Goal: Task Accomplishment & Management: Use online tool/utility

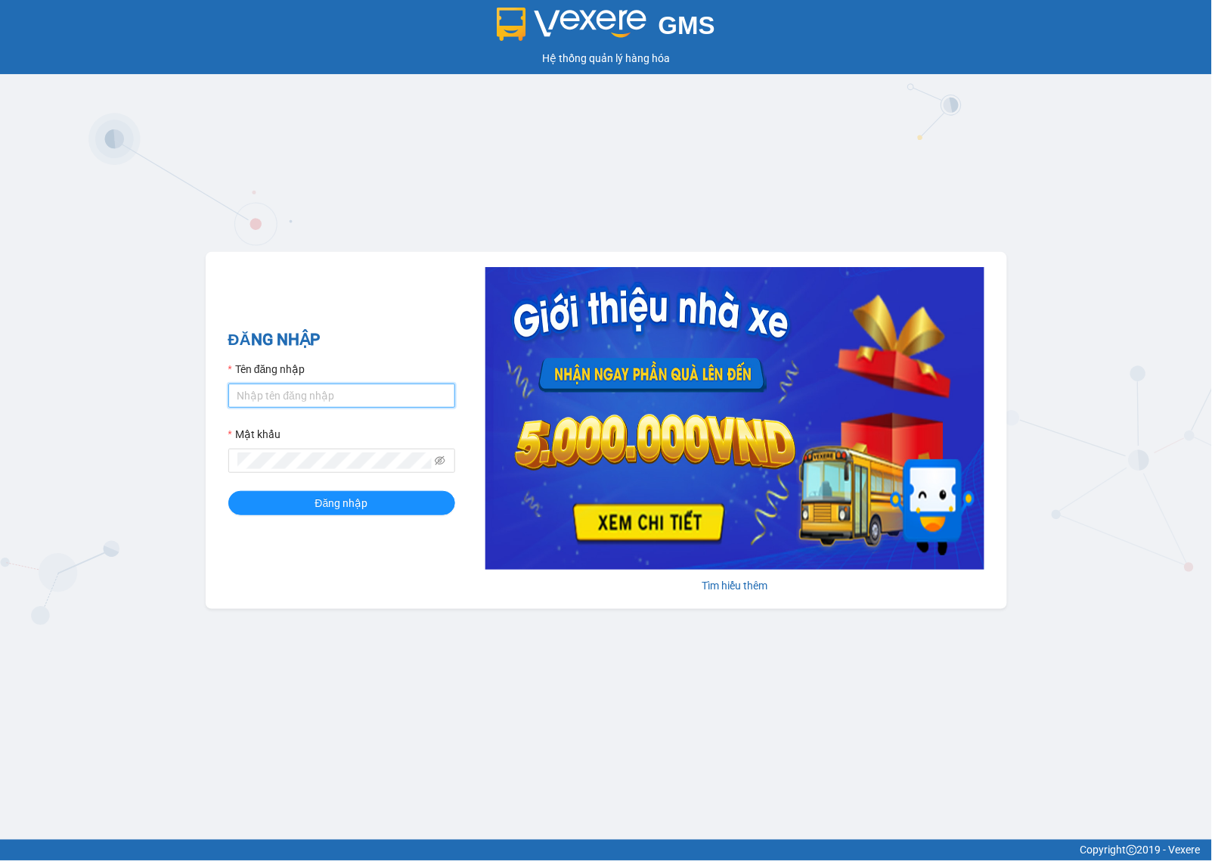
click at [424, 383] on input "Tên đăng nhập" at bounding box center [341, 395] width 227 height 24
type input "admin.xtl"
click at [414, 503] on button "Đăng nhập" at bounding box center [341, 503] width 227 height 24
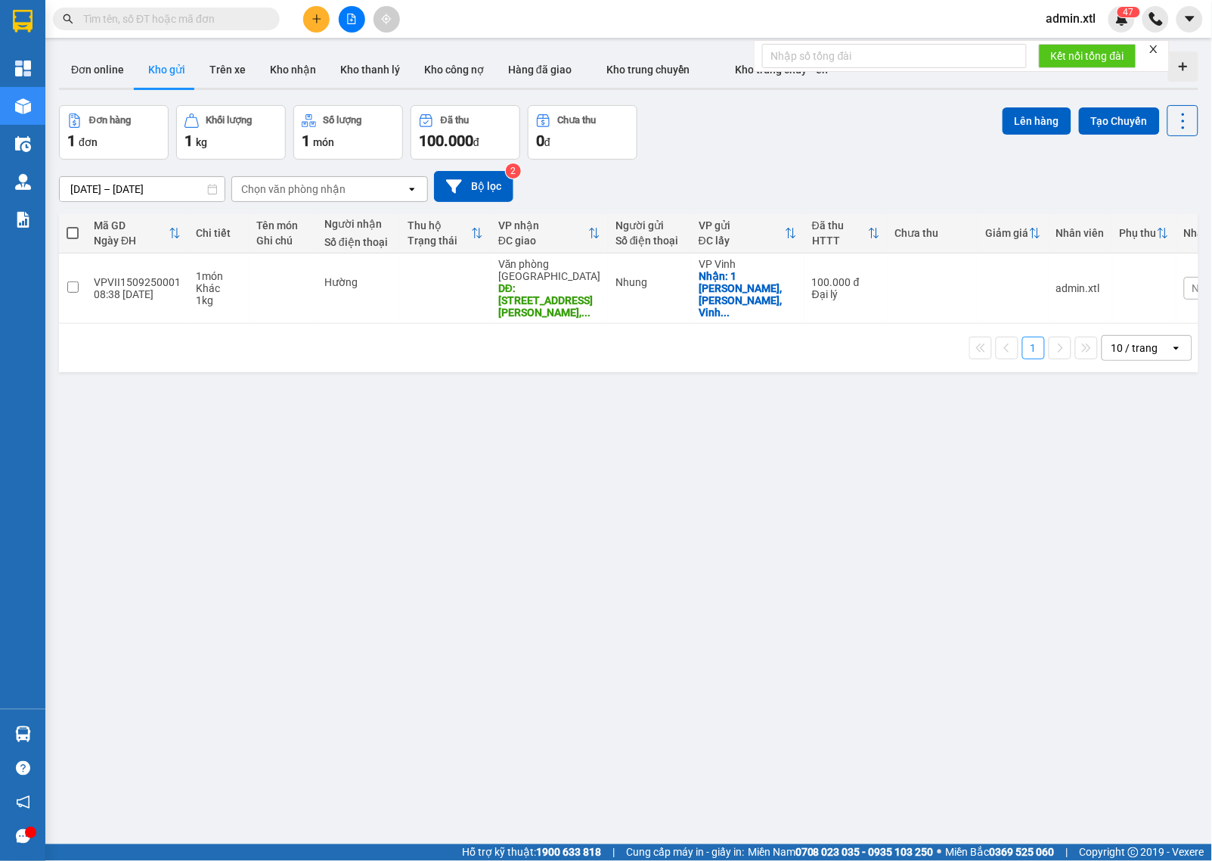
click at [92, 182] on input "14/09/2025 – 15/09/2025" at bounding box center [142, 189] width 165 height 24
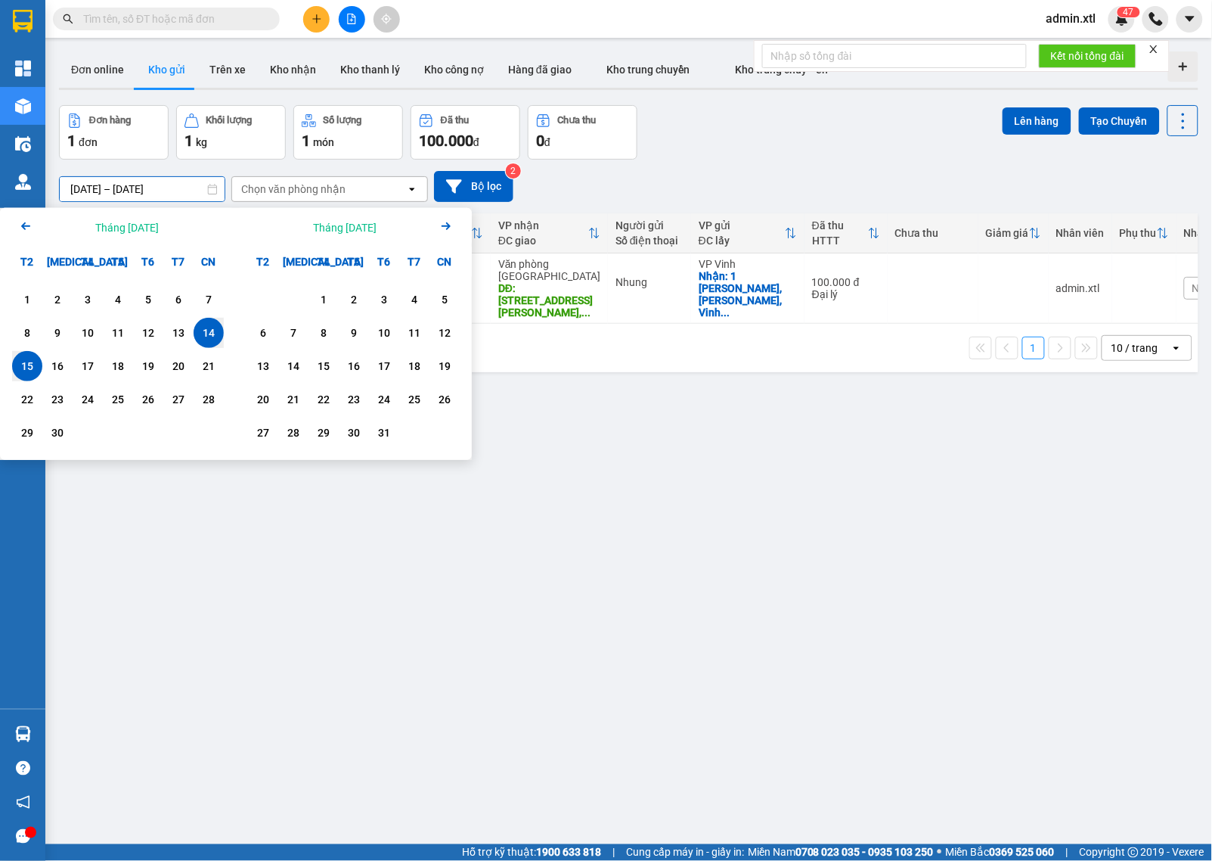
click at [32, 219] on icon "Arrow Left" at bounding box center [26, 226] width 18 height 18
click at [31, 219] on icon "Arrow Left" at bounding box center [26, 226] width 18 height 18
click at [31, 393] on div "21" at bounding box center [27, 399] width 21 height 18
click at [29, 393] on div "21" at bounding box center [27, 399] width 21 height 18
type input "[DATE] – [DATE]"
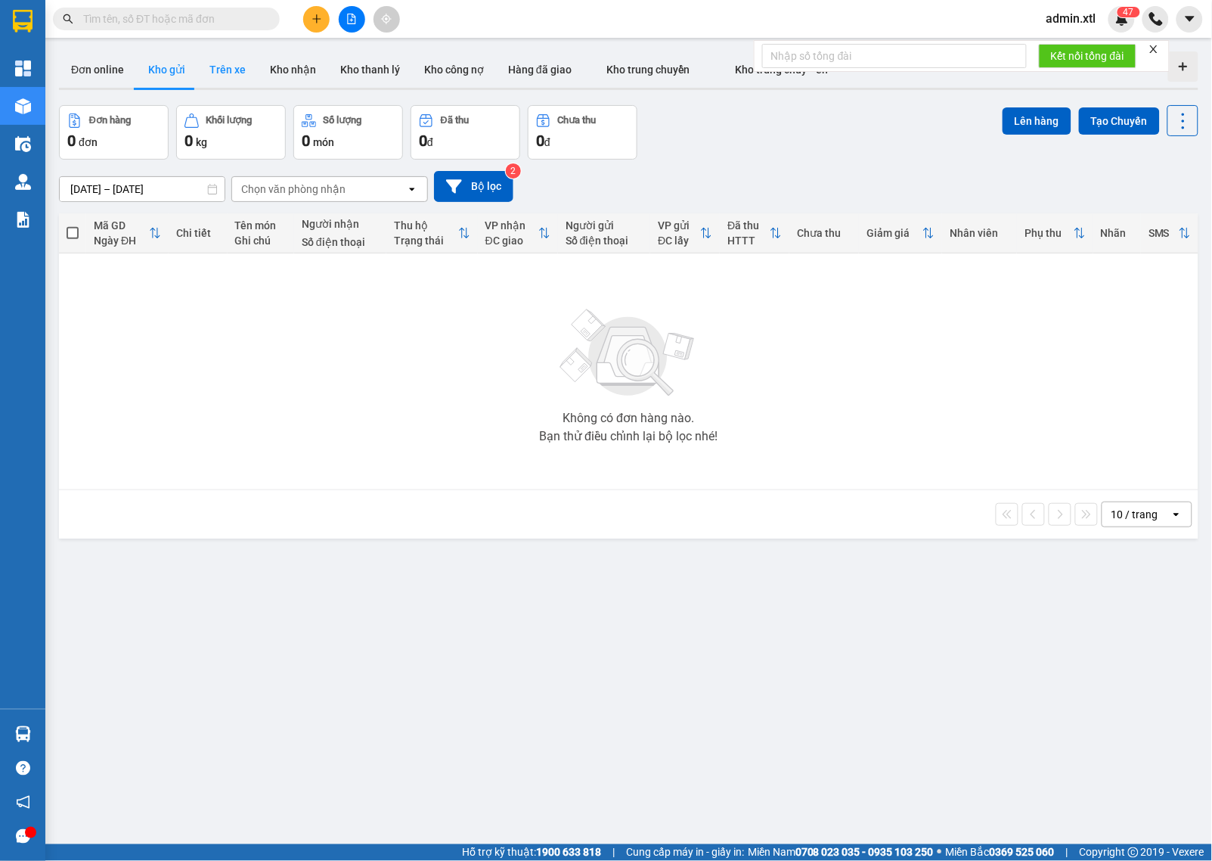
click at [228, 73] on button "Trên xe" at bounding box center [227, 69] width 61 height 36
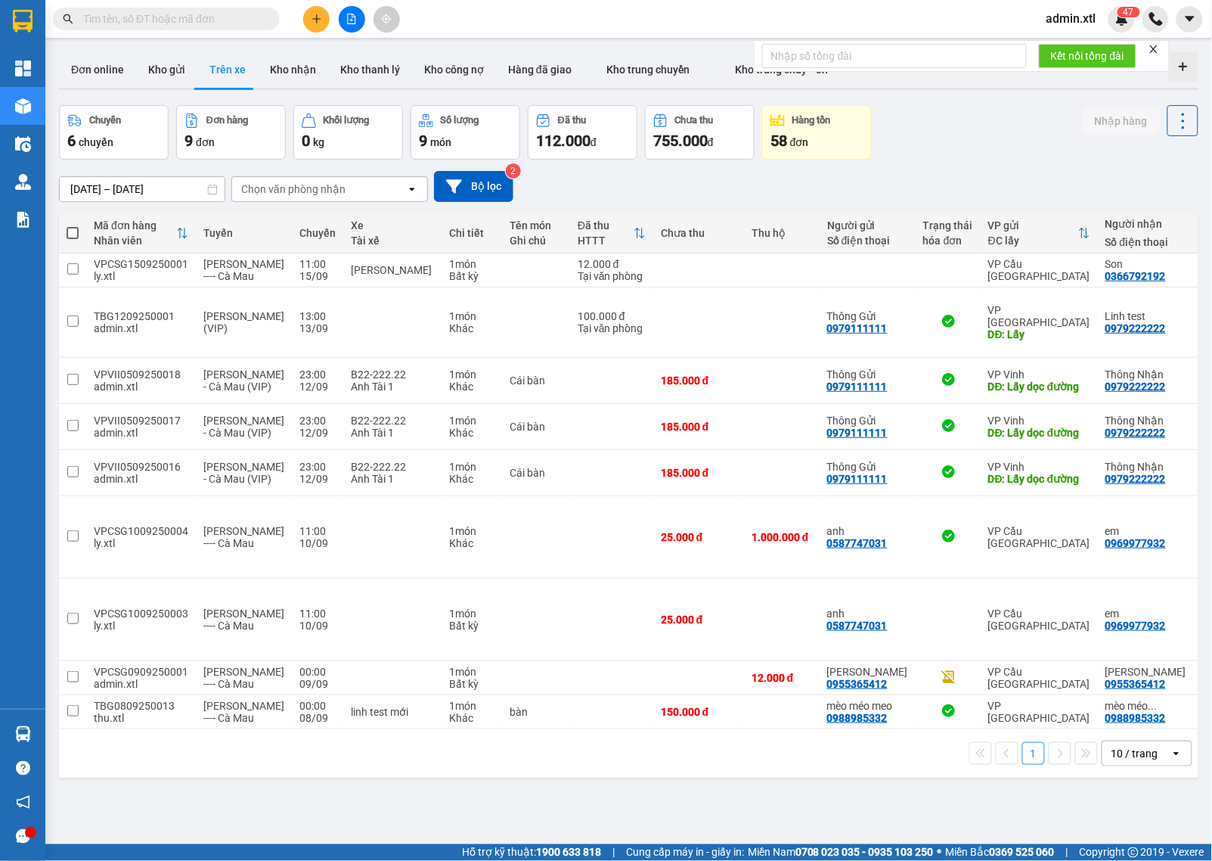
click at [639, 746] on div "ver 1.8.143 Đơn online Kho gửi Trên xe Kho nhận Kho thanh lý Kho công nợ Hàng đ…" at bounding box center [629, 475] width 1152 height 861
click at [1157, 45] on icon "close" at bounding box center [1154, 49] width 11 height 11
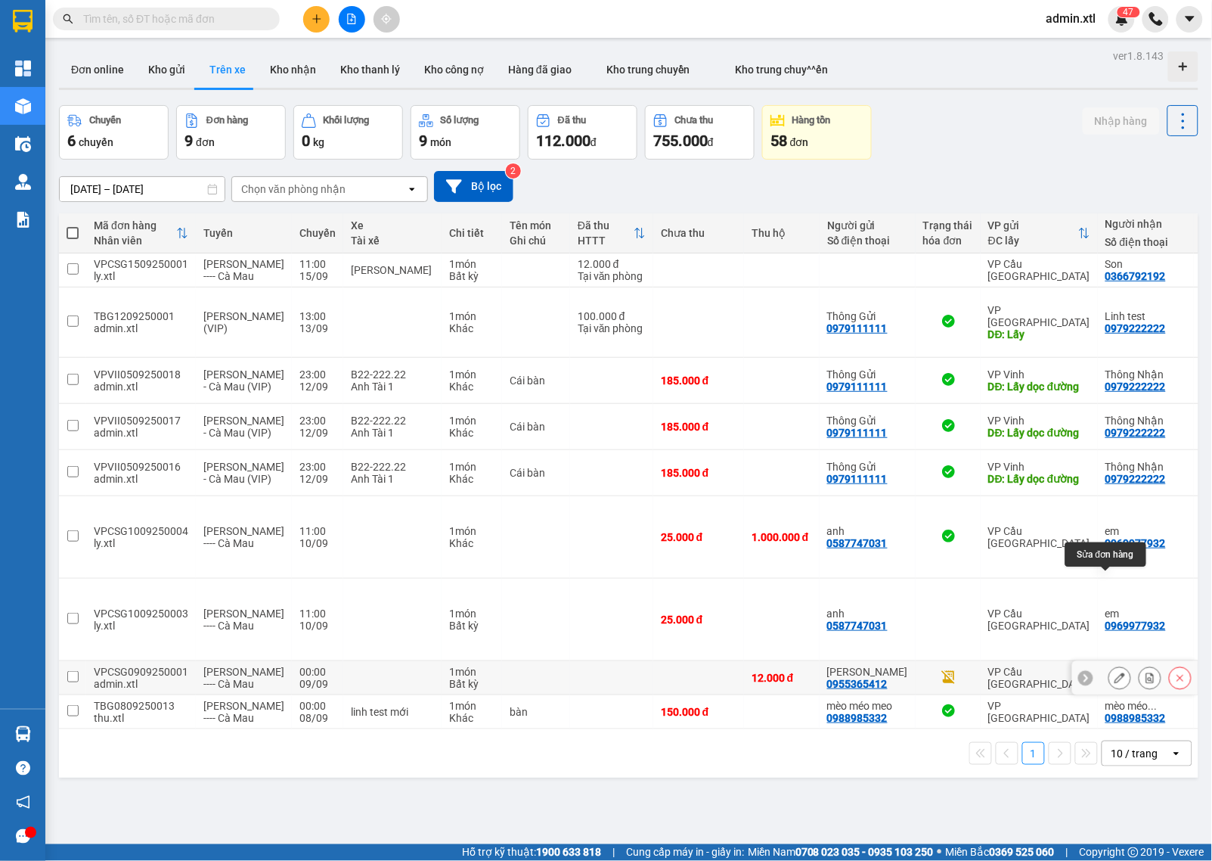
click at [1115, 672] on icon at bounding box center [1120, 677] width 11 height 11
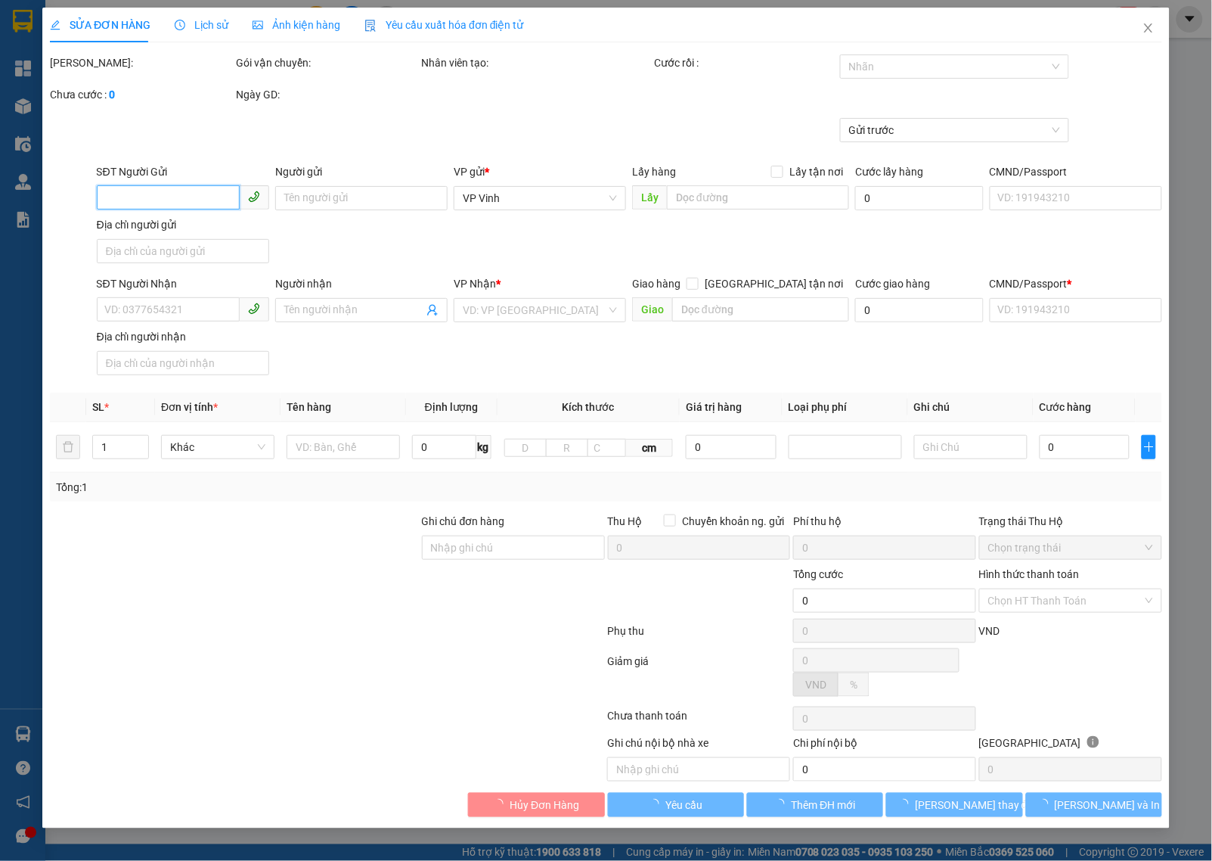
type input "0955365412"
type input "Đức Hồ"
type input "0955365412"
type input "Đức Hồ"
type input "245563871"
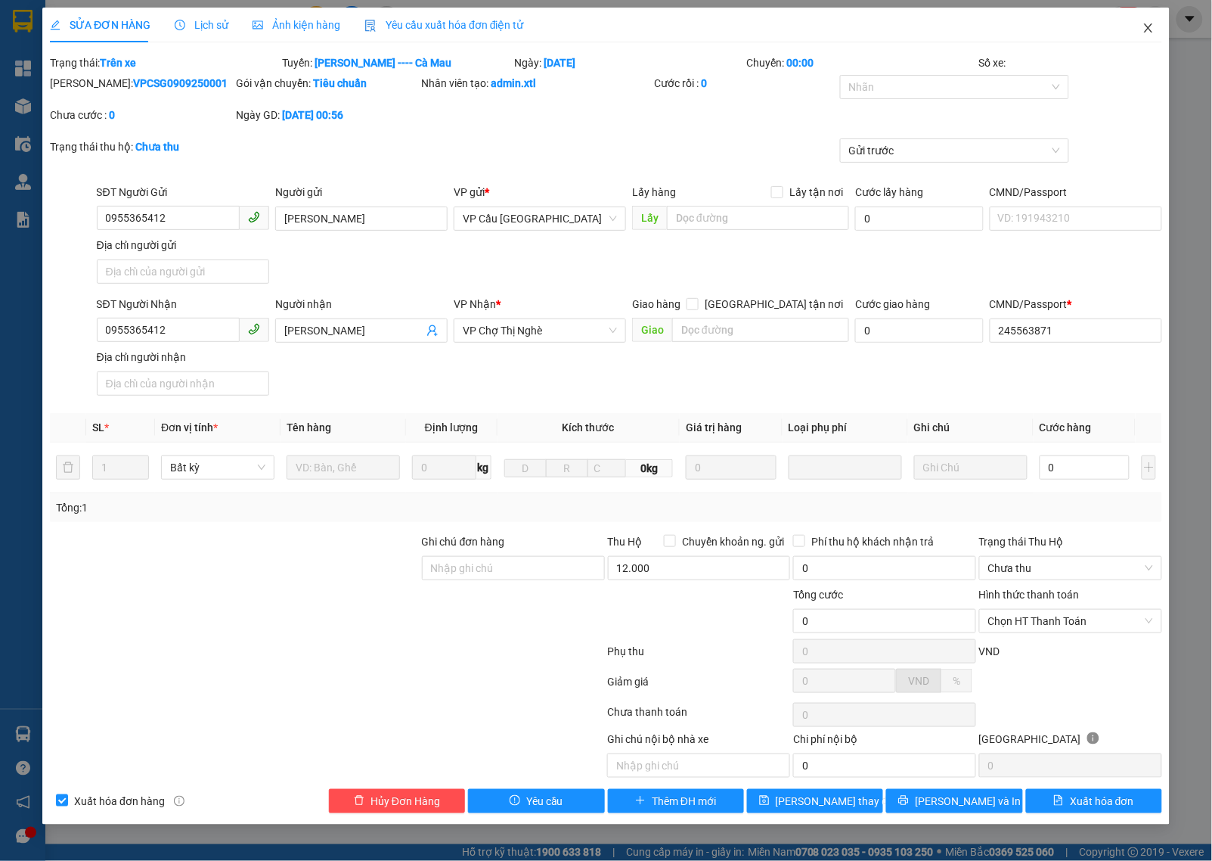
click at [1152, 35] on span "Close" at bounding box center [1149, 29] width 42 height 42
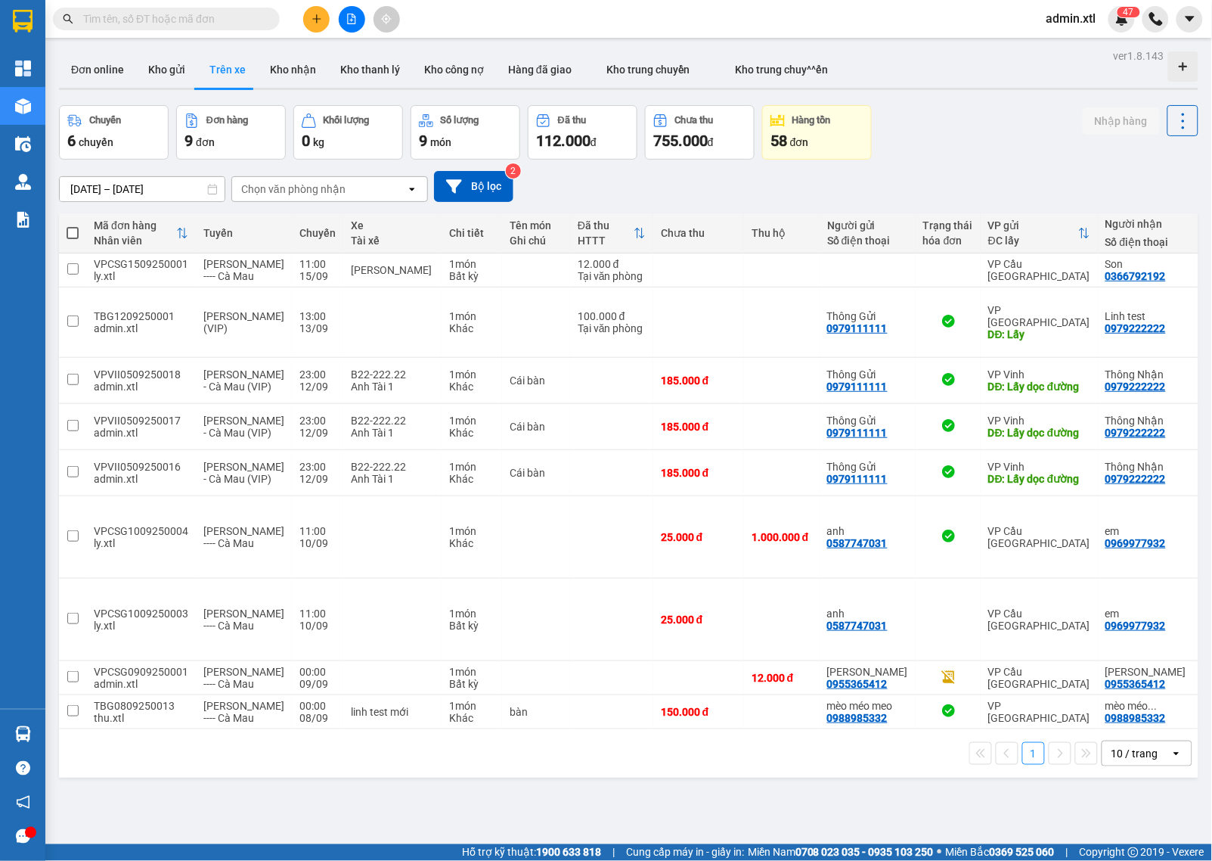
click at [85, 182] on input "08/09/2025 – 15/09/2025" at bounding box center [142, 189] width 165 height 24
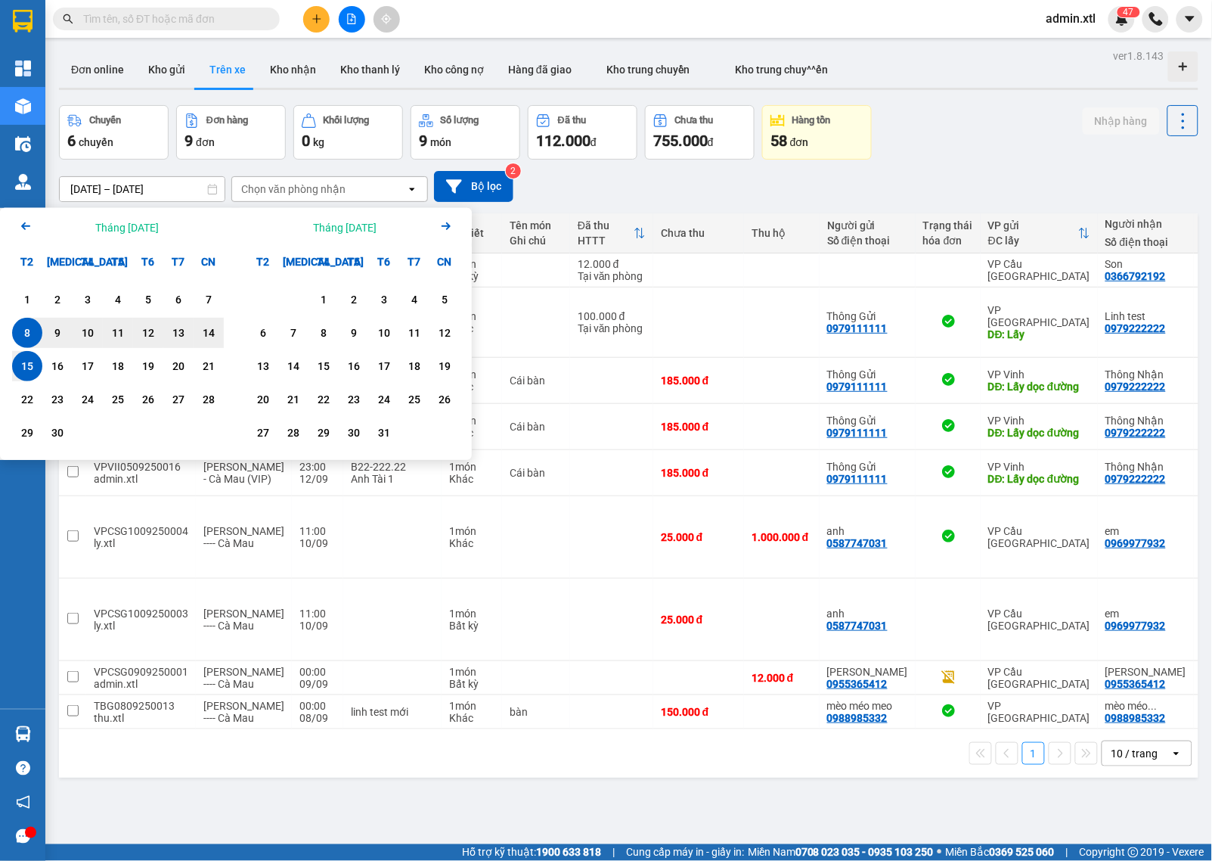
click at [29, 227] on icon "Arrow Left" at bounding box center [26, 226] width 18 height 18
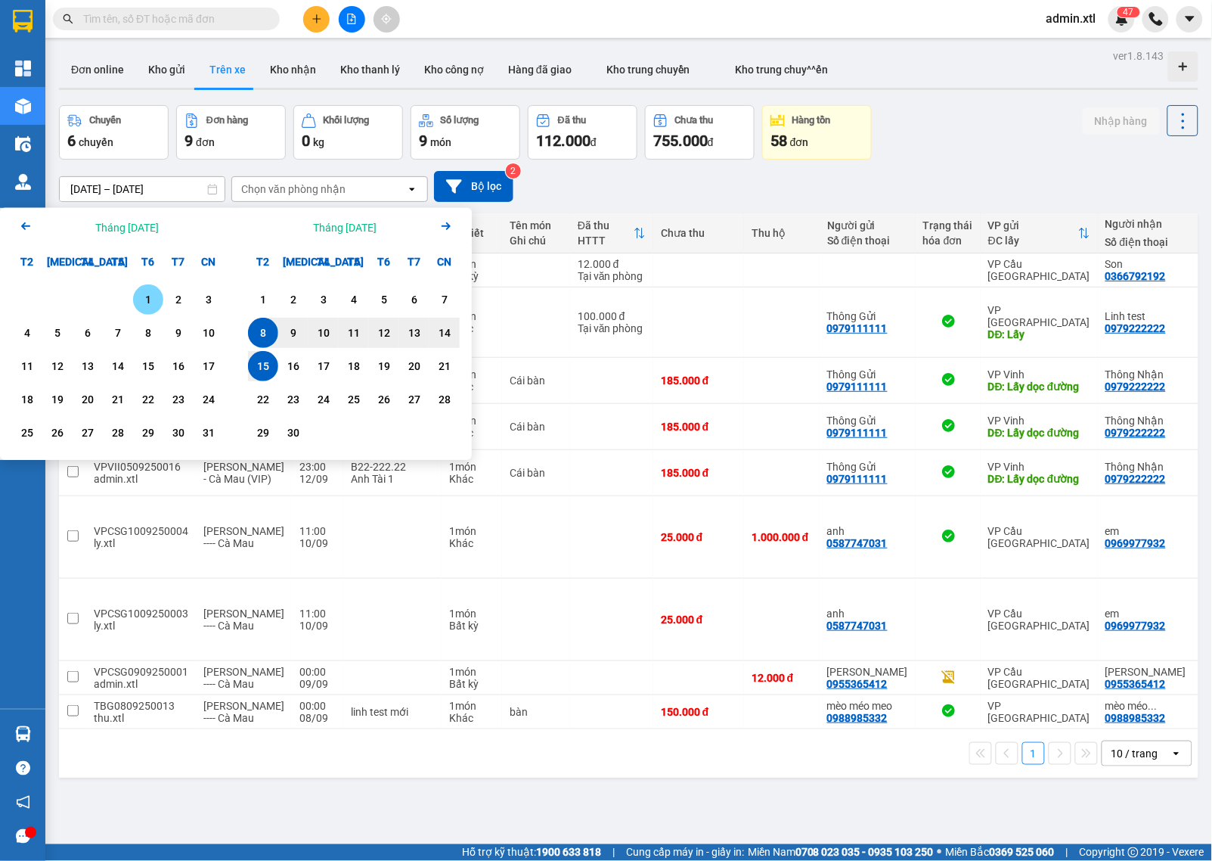
click at [29, 227] on icon "Arrow Left" at bounding box center [26, 226] width 18 height 18
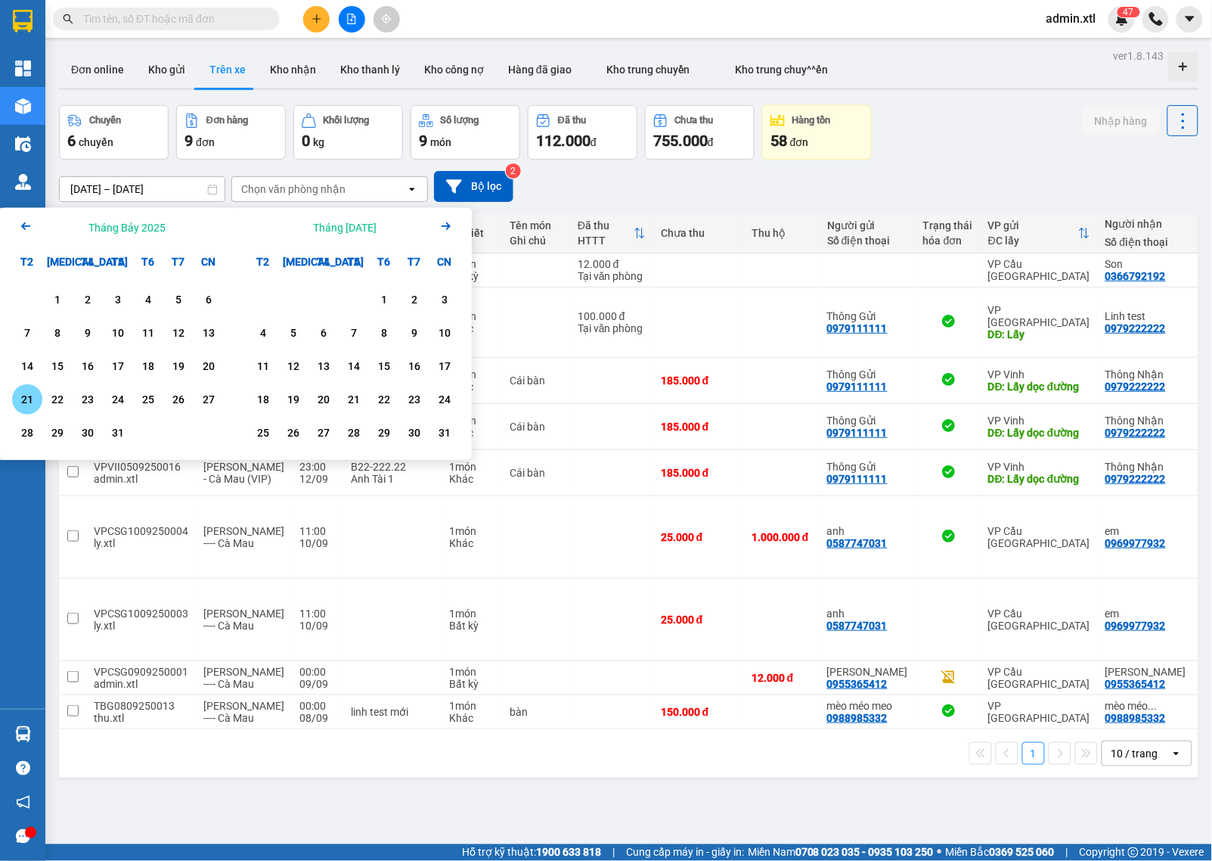
click at [24, 396] on div "21" at bounding box center [27, 399] width 21 height 18
click at [27, 396] on div "21" at bounding box center [27, 399] width 21 height 18
type input "[DATE] – [DATE]"
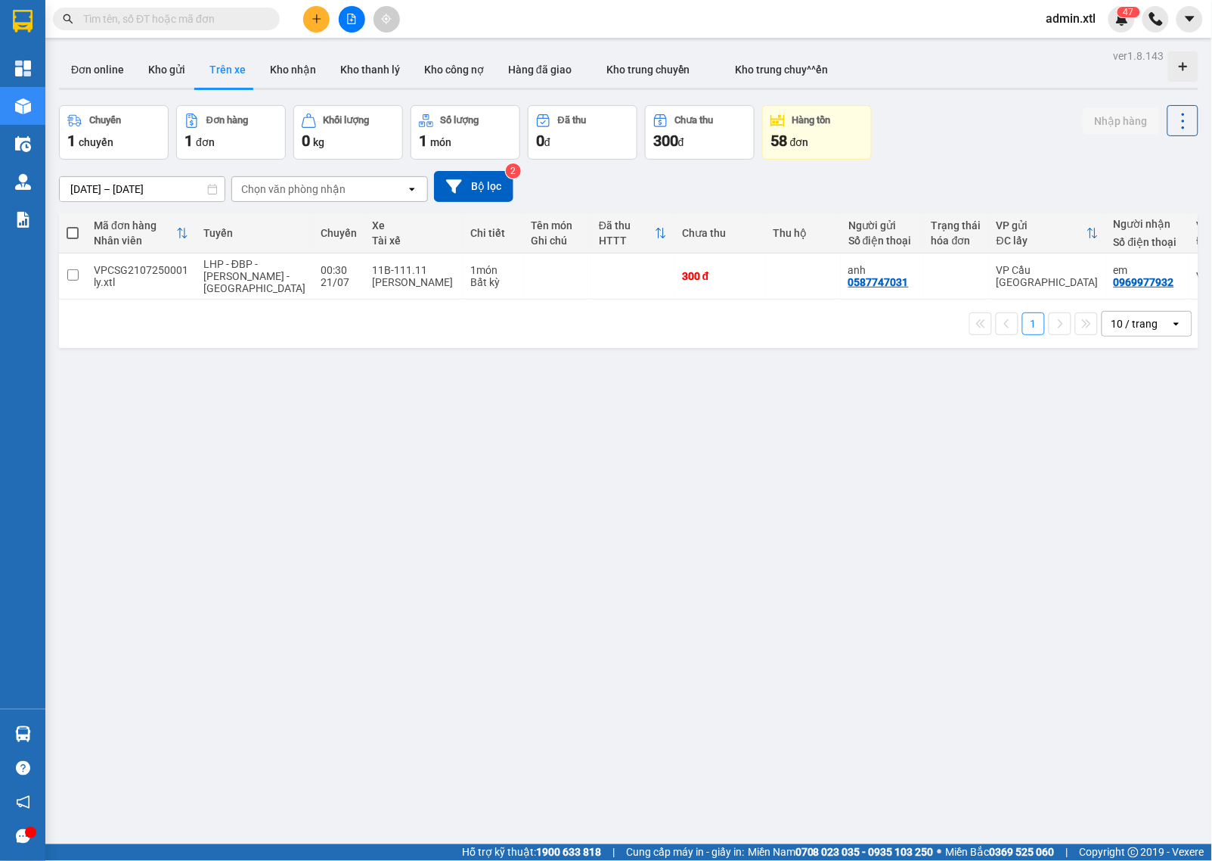
click at [1012, 130] on div "Chuyến 1 chuyến Đơn hàng 1 đơn Khối lượng 0 kg Số lượng 1 món Đã thu 0 đ Chưa t…" at bounding box center [629, 132] width 1140 height 54
click at [171, 78] on button "Kho gửi" at bounding box center [166, 69] width 61 height 36
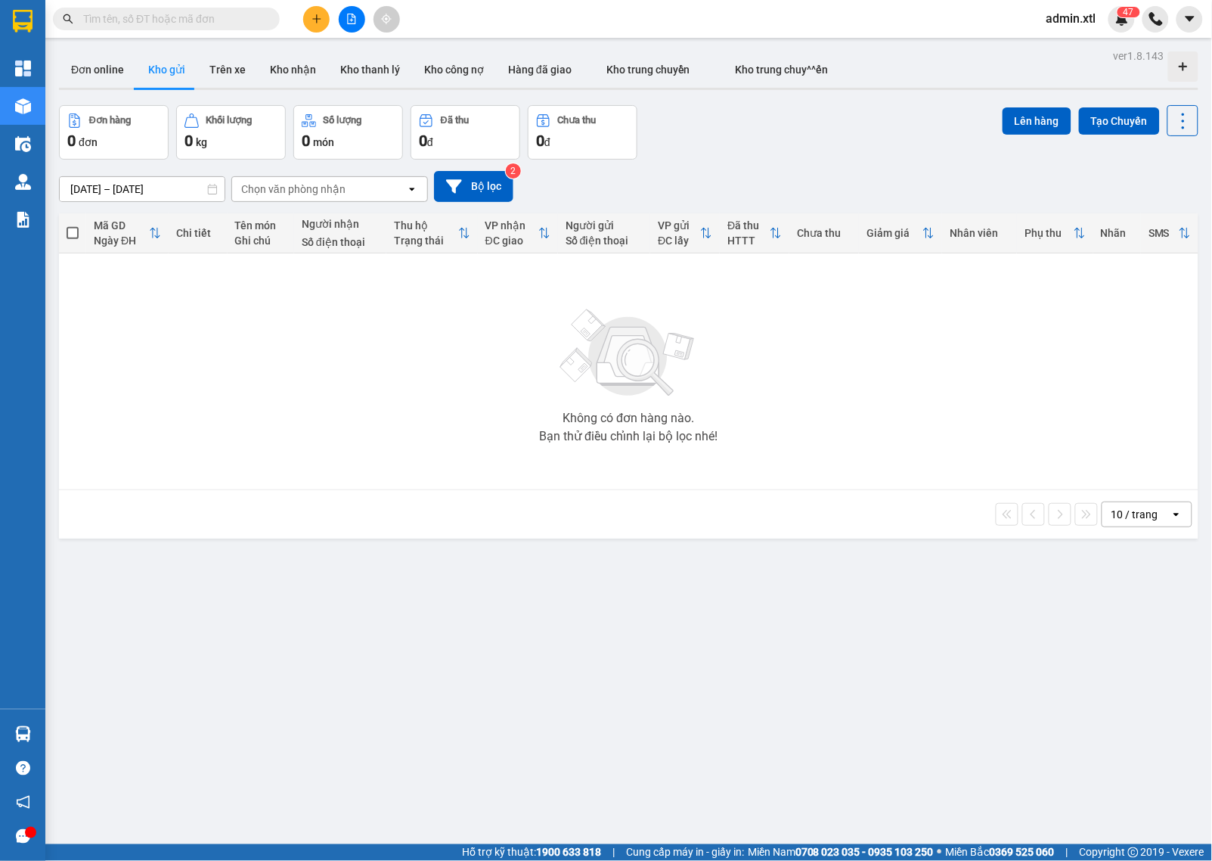
click at [904, 154] on div "Đơn hàng 0 đơn Khối lượng 0 kg Số lượng 0 món Đã thu 0 đ Chưa thu 0 đ Lên hàng …" at bounding box center [629, 132] width 1140 height 54
click at [1104, 339] on div "Không có đơn hàng nào. Bạn thử điều chỉnh lại bộ lọc nhé!" at bounding box center [629, 371] width 1125 height 227
click at [240, 66] on button "Trên xe" at bounding box center [227, 69] width 61 height 36
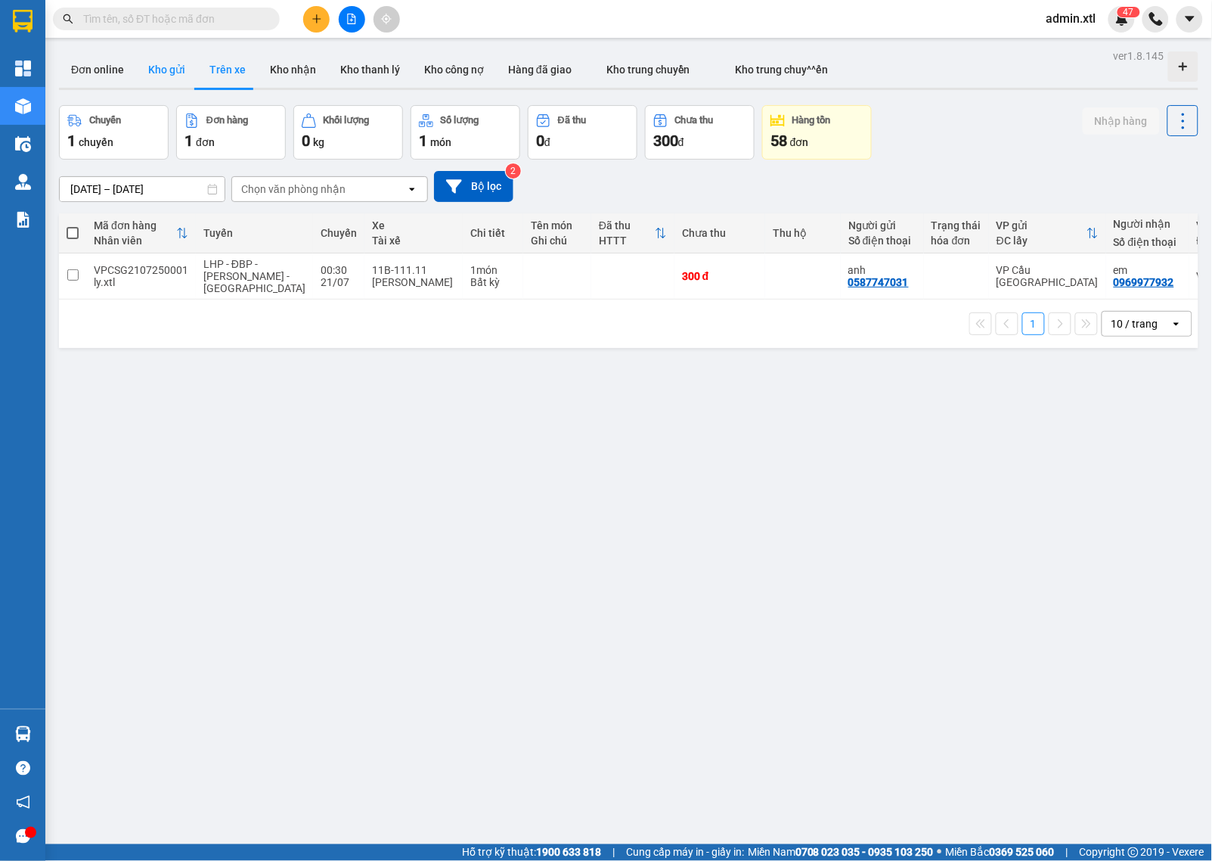
click at [174, 73] on button "Kho gửi" at bounding box center [166, 69] width 61 height 36
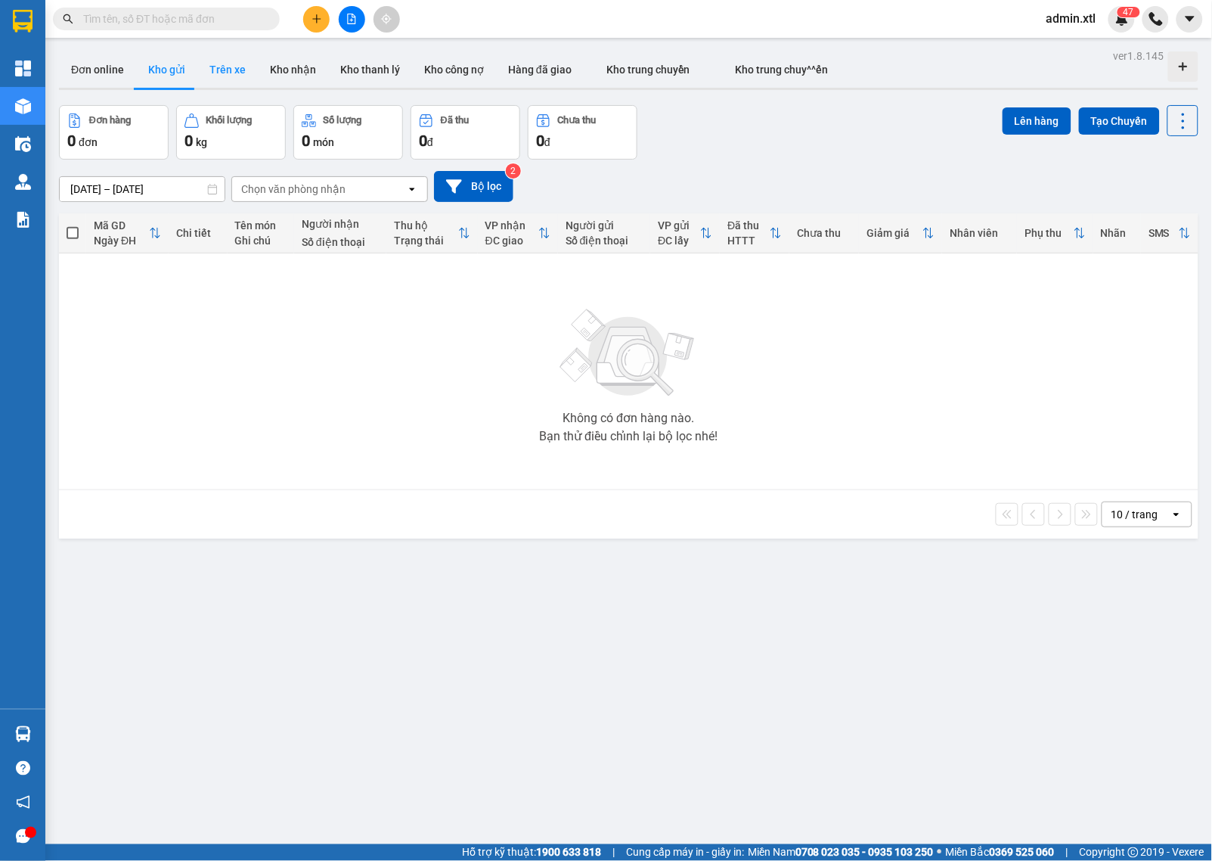
click at [232, 63] on button "Trên xe" at bounding box center [227, 69] width 61 height 36
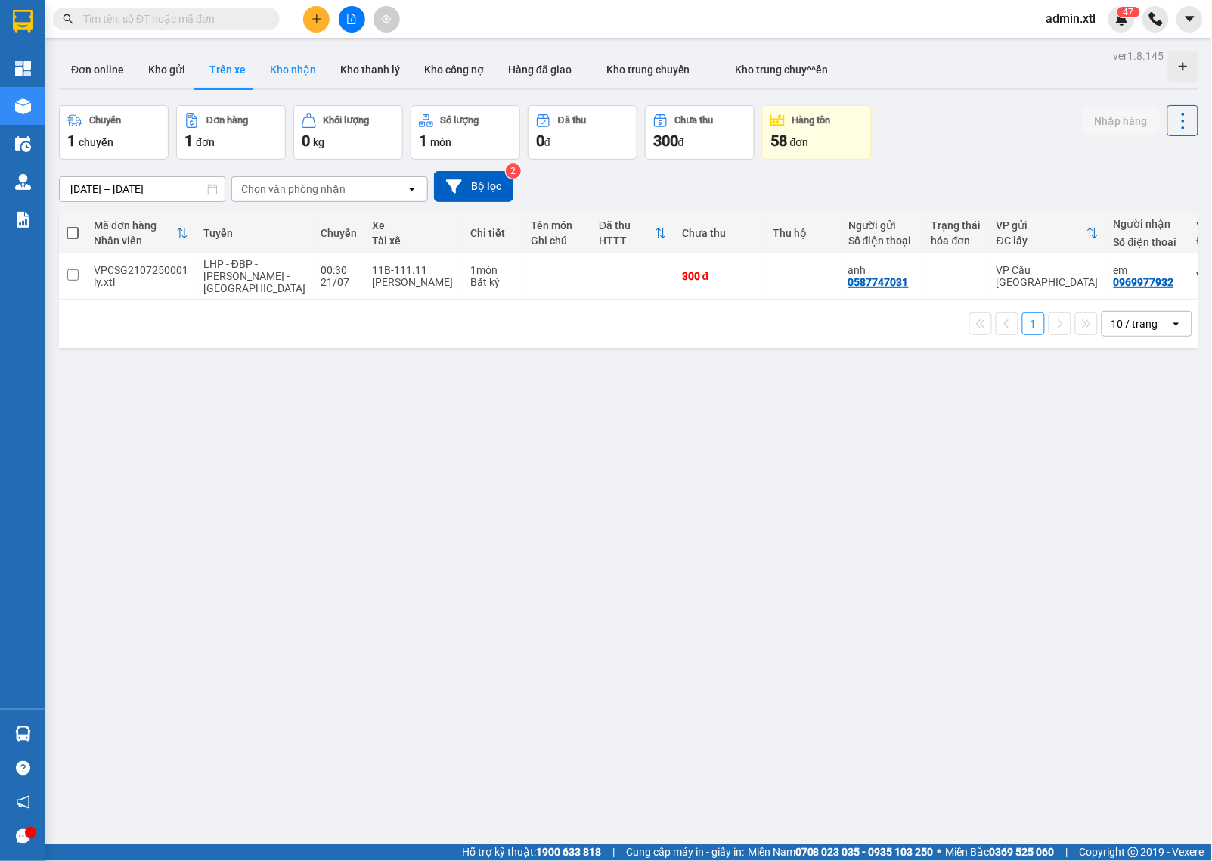
click at [282, 61] on button "Kho nhận" at bounding box center [293, 69] width 70 height 36
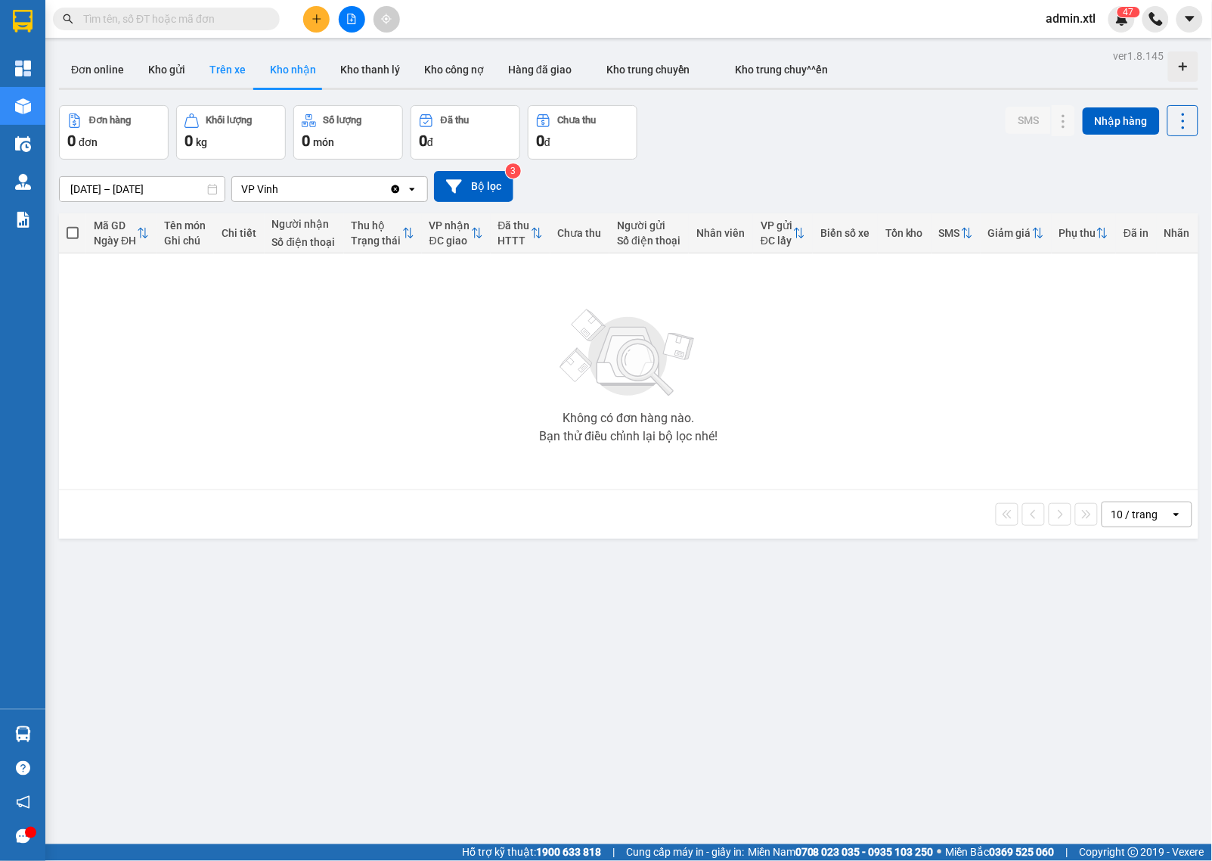
click at [216, 76] on button "Trên xe" at bounding box center [227, 69] width 61 height 36
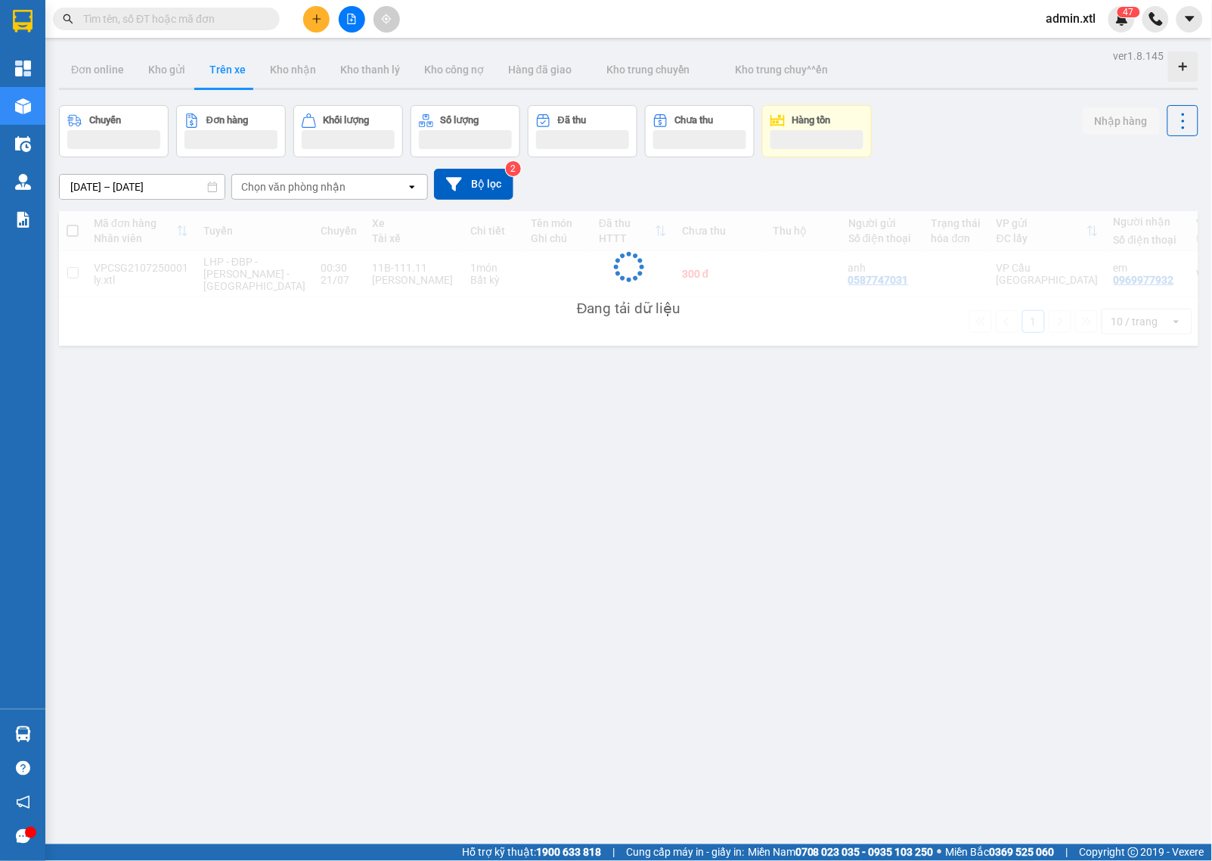
click at [142, 187] on input "[DATE] – [DATE]" at bounding box center [142, 187] width 165 height 24
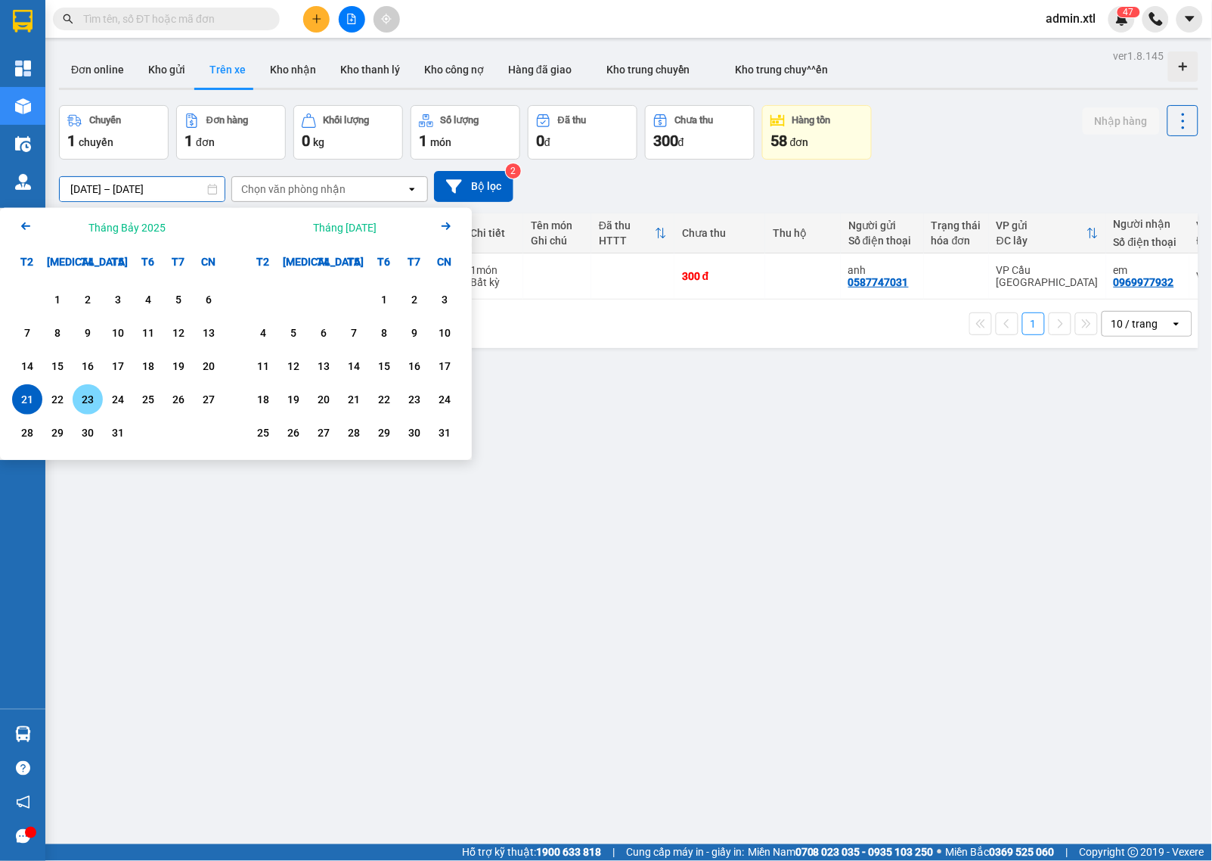
click at [85, 398] on div "23" at bounding box center [87, 399] width 21 height 18
click at [24, 392] on div "21" at bounding box center [27, 399] width 21 height 18
type input "[DATE] – [DATE]"
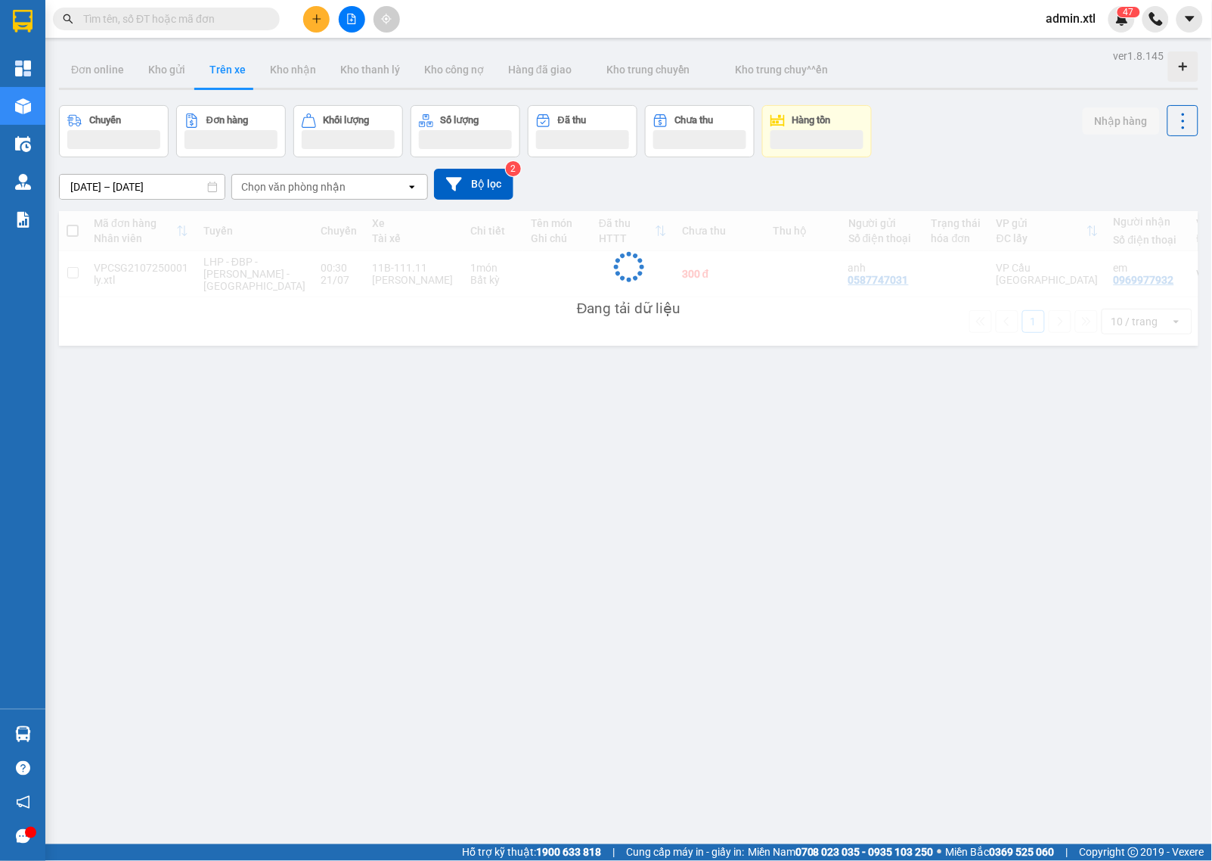
click at [399, 482] on div "ver 1.8.145 Đơn online Kho gửi Trên xe Kho nhận Kho thanh lý Kho công nợ Hàng đ…" at bounding box center [629, 475] width 1152 height 861
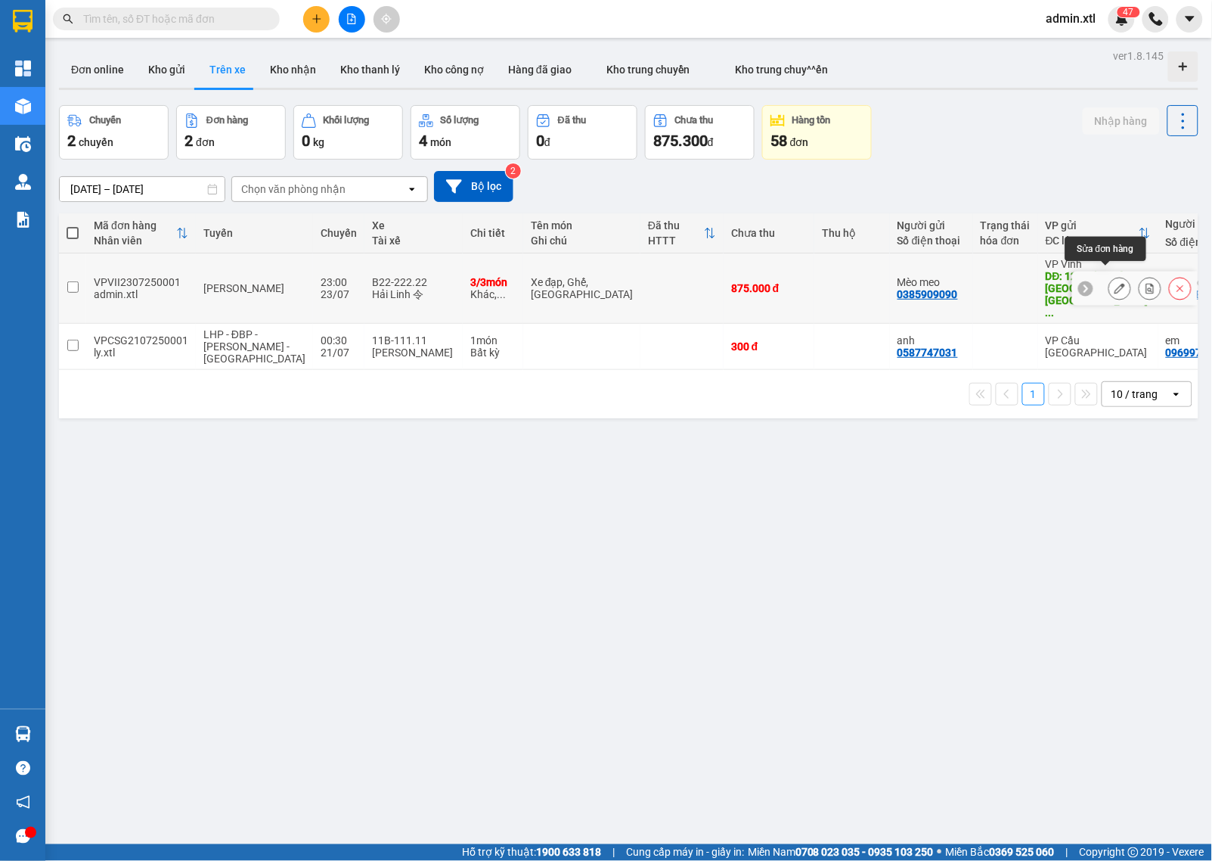
click at [1115, 283] on icon at bounding box center [1120, 288] width 11 height 11
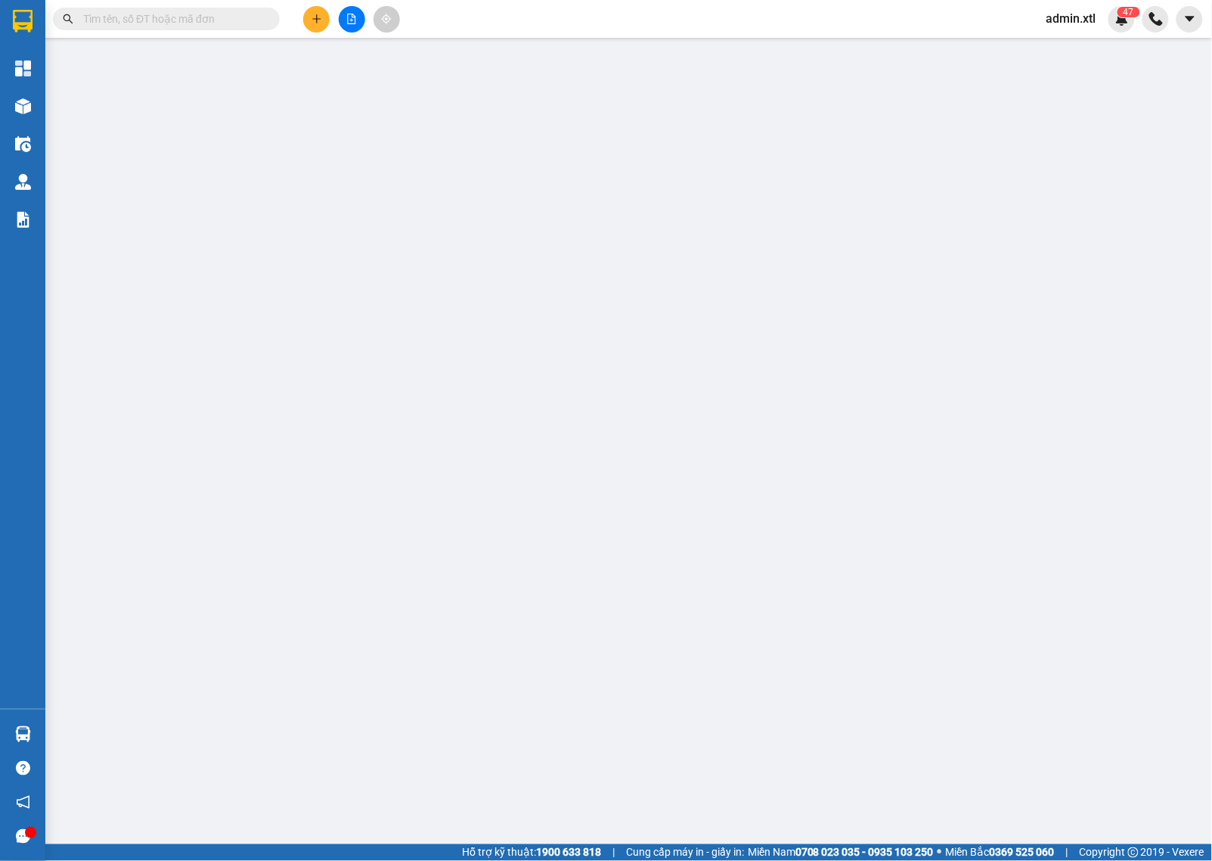
type input "0385909090"
type input "Mèo meo"
type input "123 Hồng Bàng, Vinh, [GEOGRAPHIC_DATA]"
type input "0988985332"
type input "Mèo méo meo"
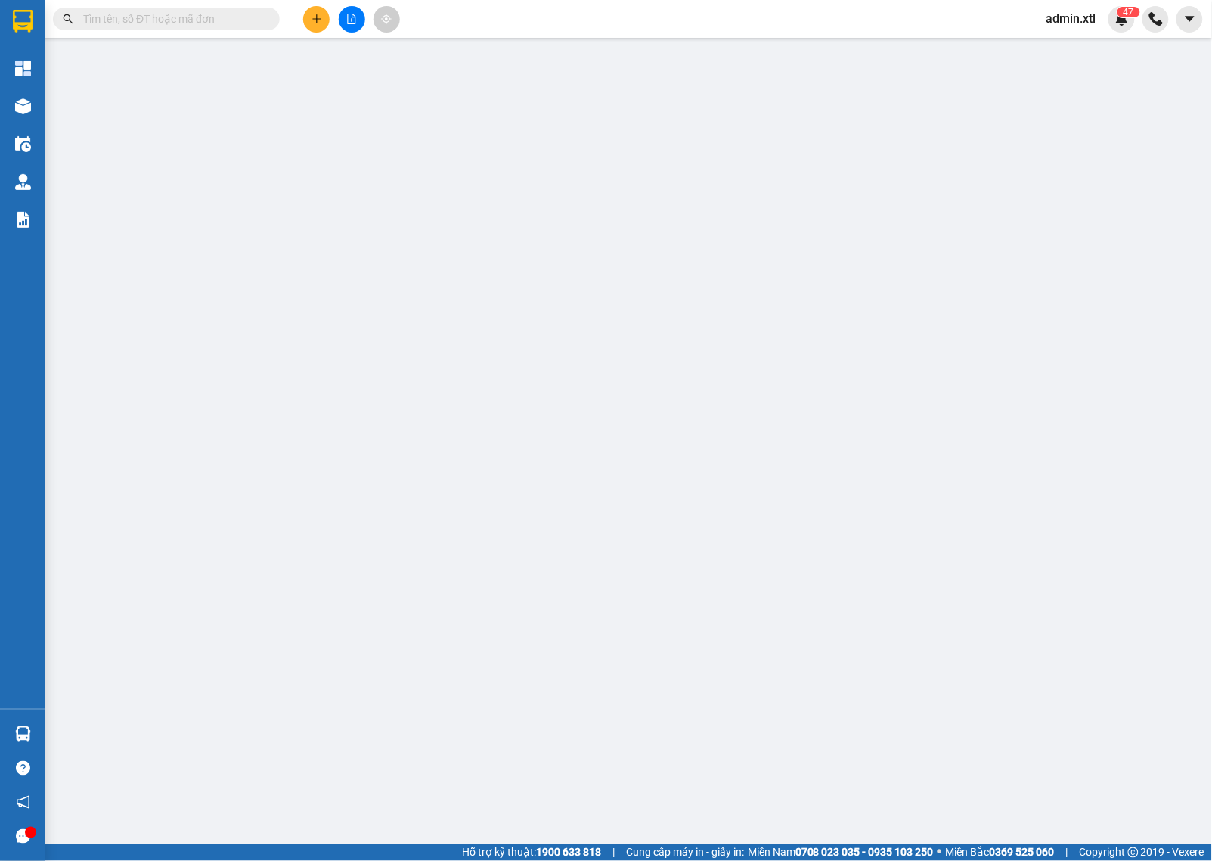
type input "[STREET_ADDRESS][PERSON_NAME]"
type input "352345234588"
type input "875.000"
type input "50"
type input "875.000"
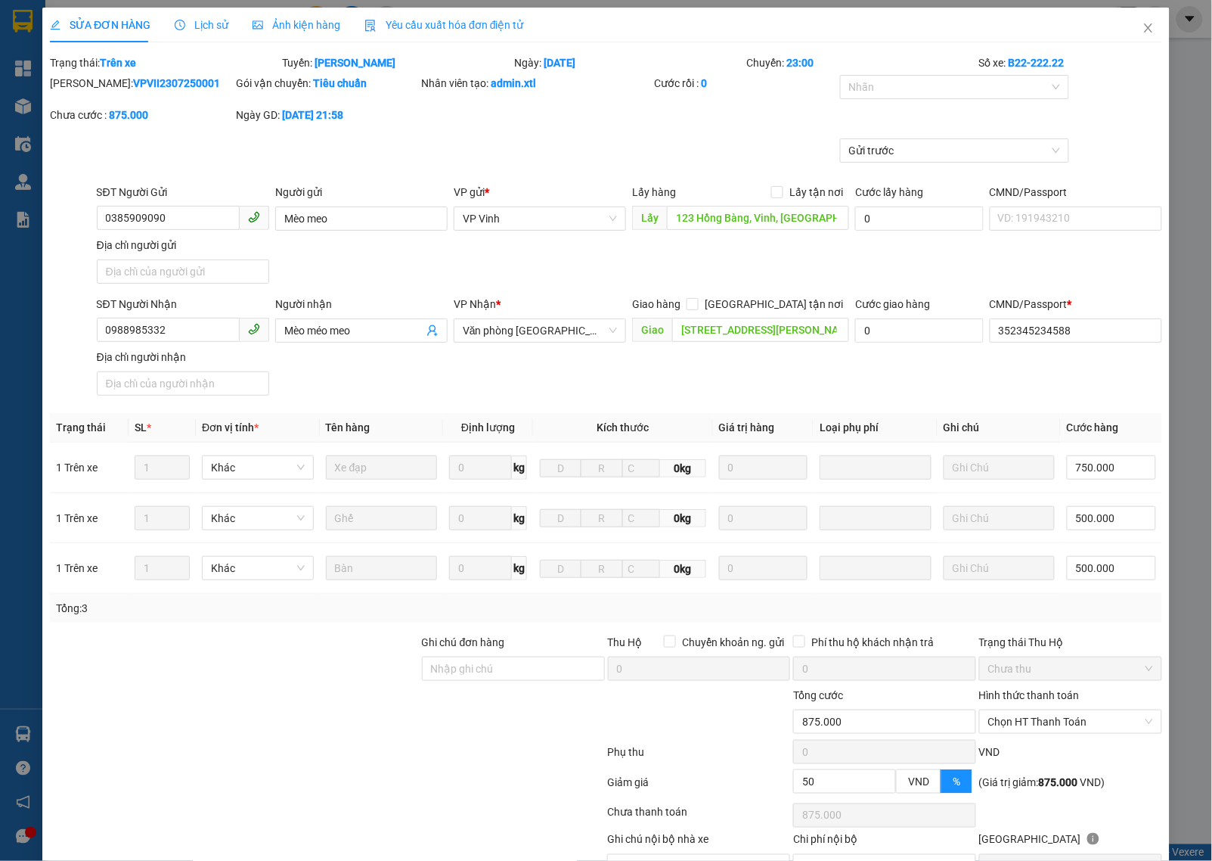
click at [477, 17] on div "Yêu cầu xuất hóa đơn điện tử" at bounding box center [445, 25] width 160 height 17
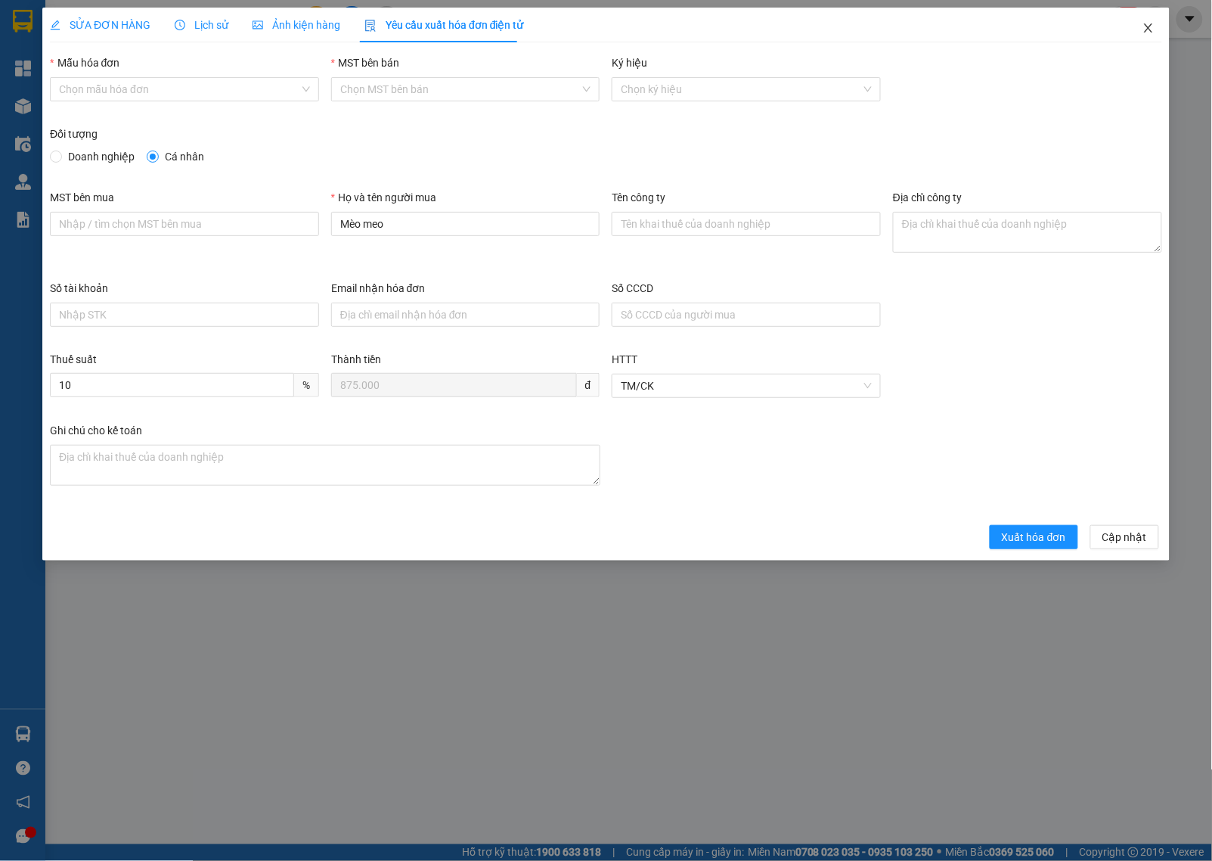
click at [1147, 29] on icon "close" at bounding box center [1149, 28] width 12 height 12
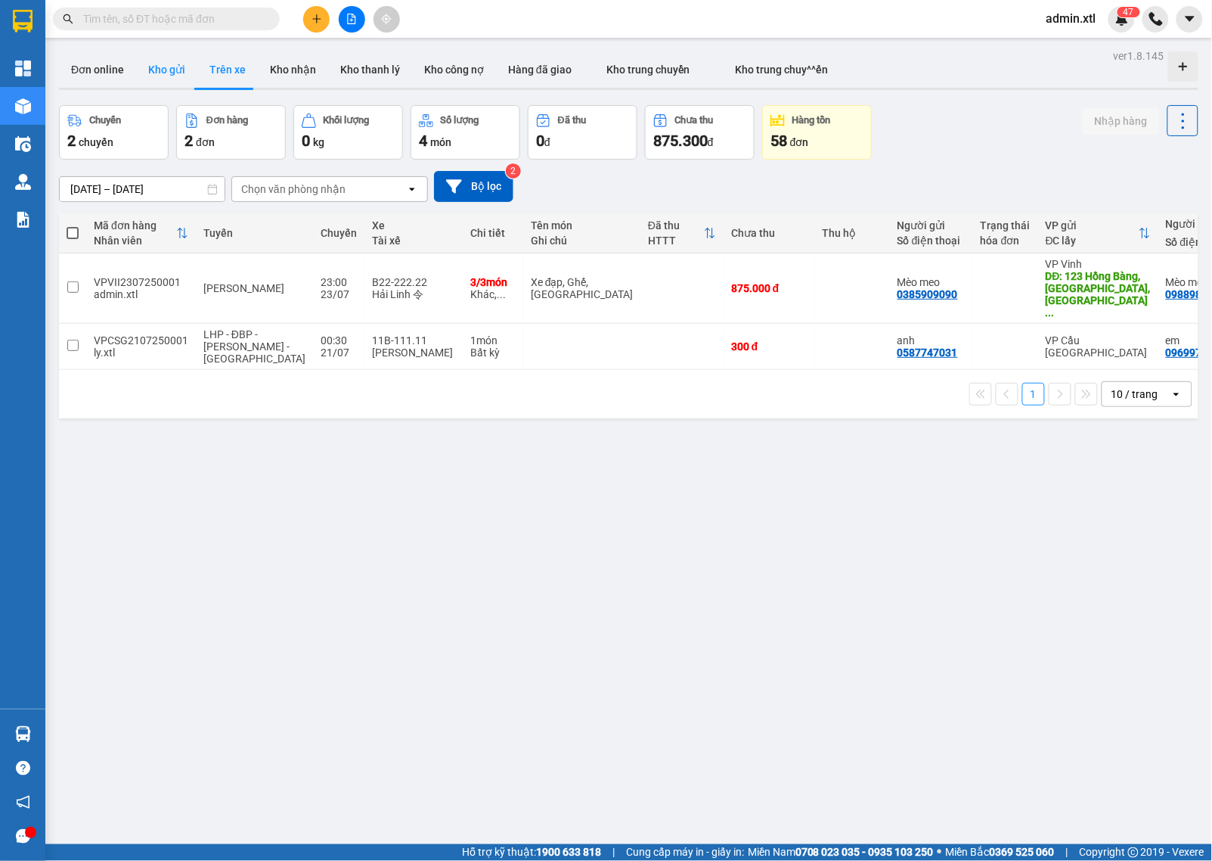
click at [167, 81] on button "Kho gửi" at bounding box center [166, 69] width 61 height 36
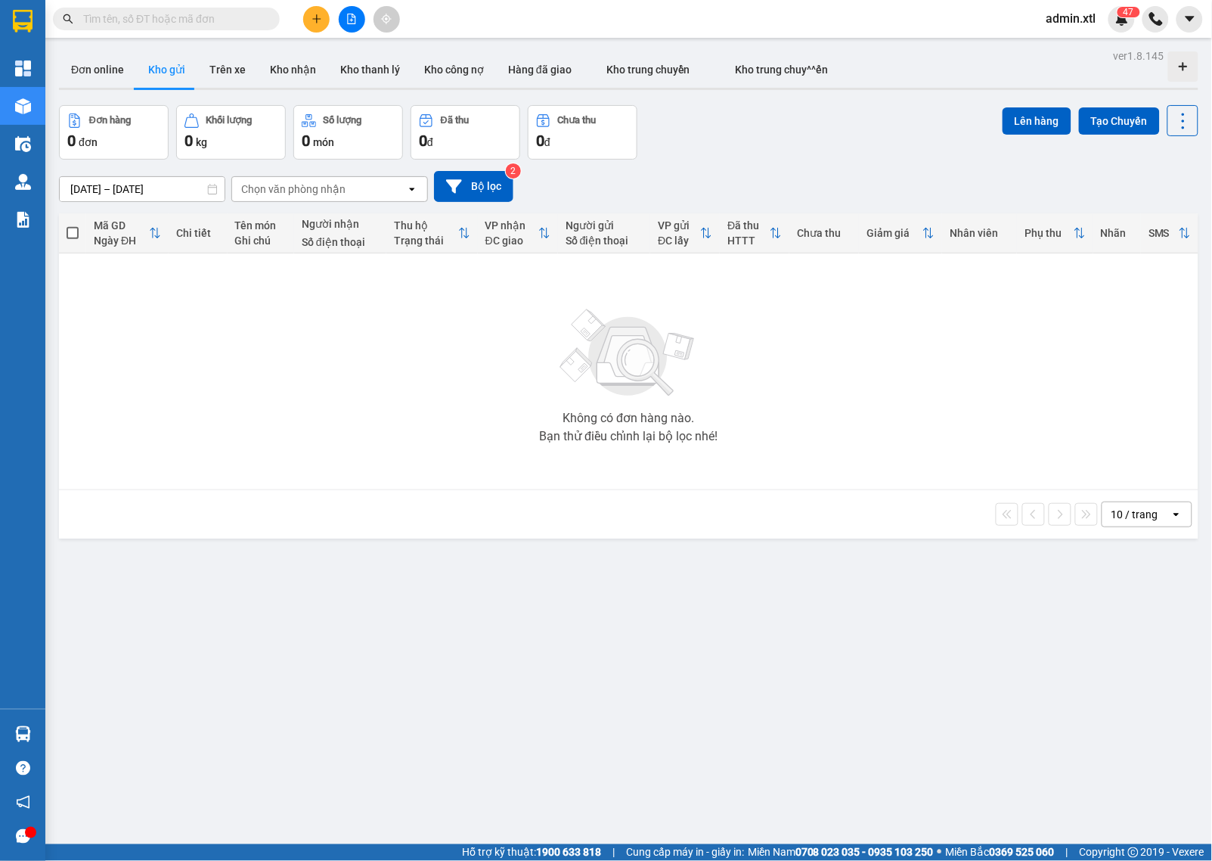
click at [156, 182] on input "[DATE] – [DATE]" at bounding box center [142, 189] width 165 height 24
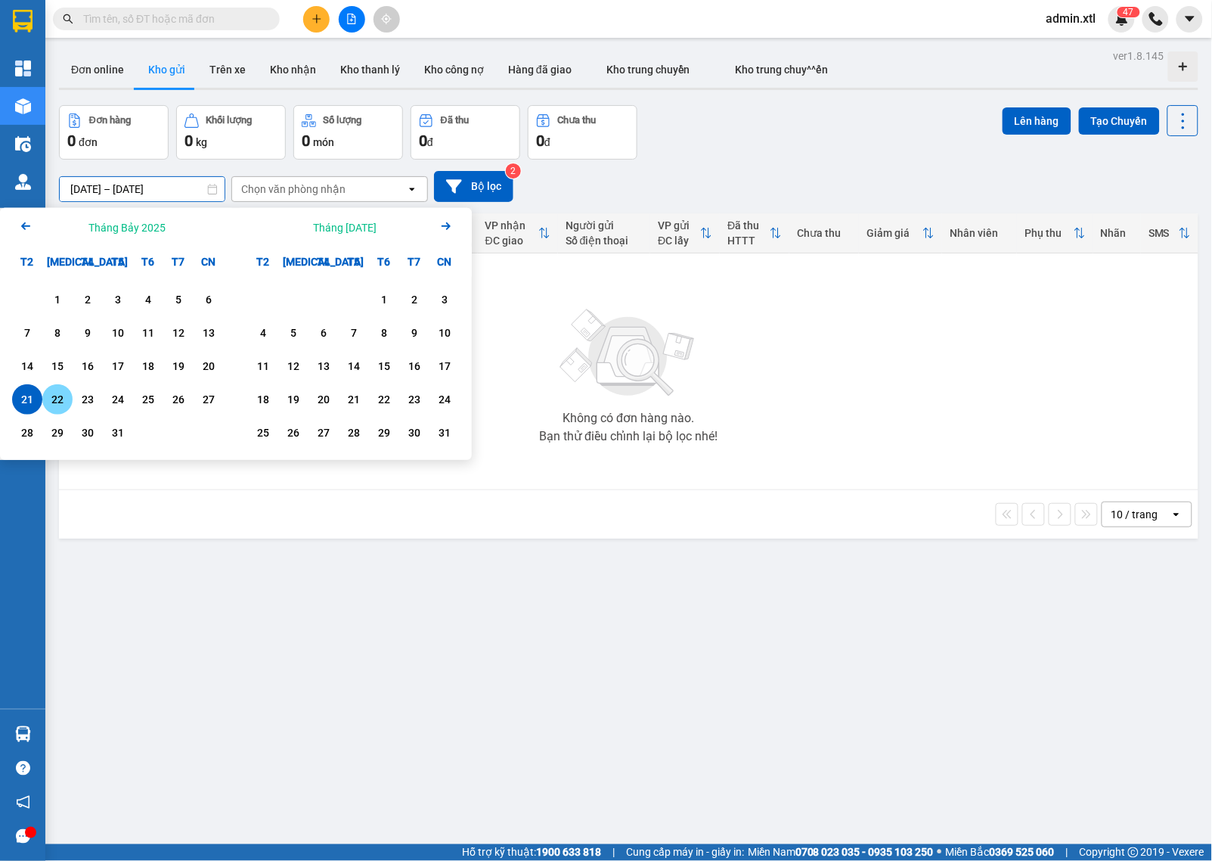
click at [77, 394] on div "23" at bounding box center [87, 399] width 21 height 18
click at [26, 401] on div "21" at bounding box center [27, 399] width 21 height 18
type input "[DATE] – [DATE]"
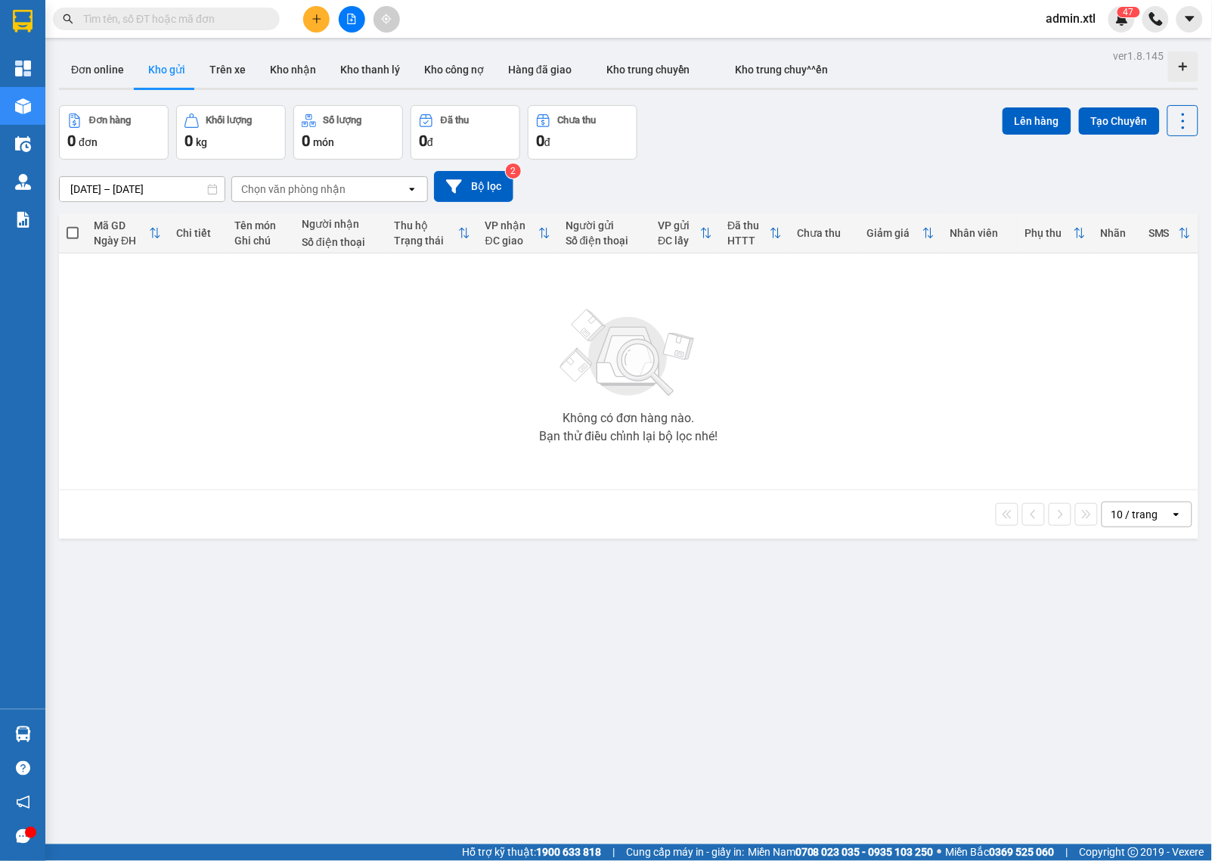
click at [418, 813] on div "ver 1.8.145 Đơn online Kho gửi Trên xe Kho nhận Kho thanh lý Kho công nợ Hàng đ…" at bounding box center [629, 475] width 1152 height 861
click at [284, 66] on button "Kho nhận" at bounding box center [293, 69] width 70 height 36
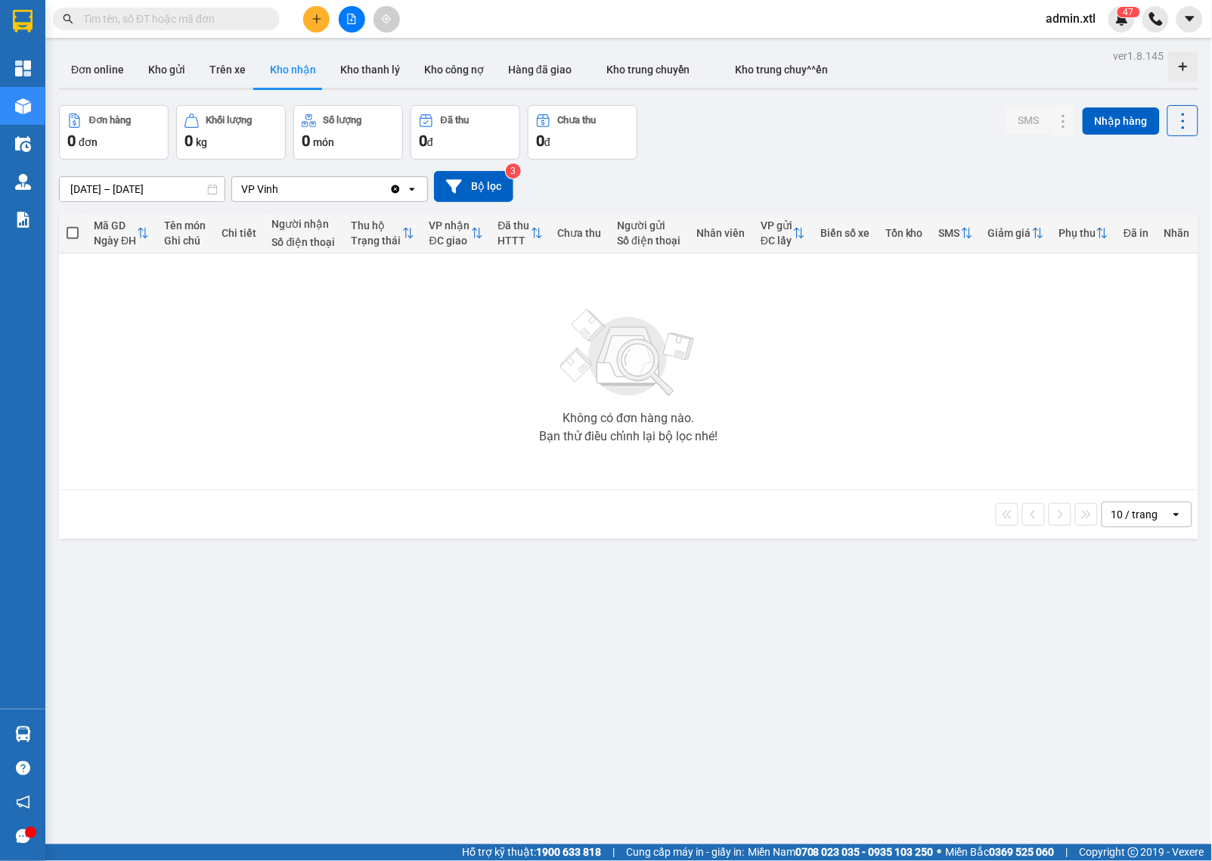
click at [110, 194] on input "[DATE] – [DATE]" at bounding box center [142, 189] width 165 height 24
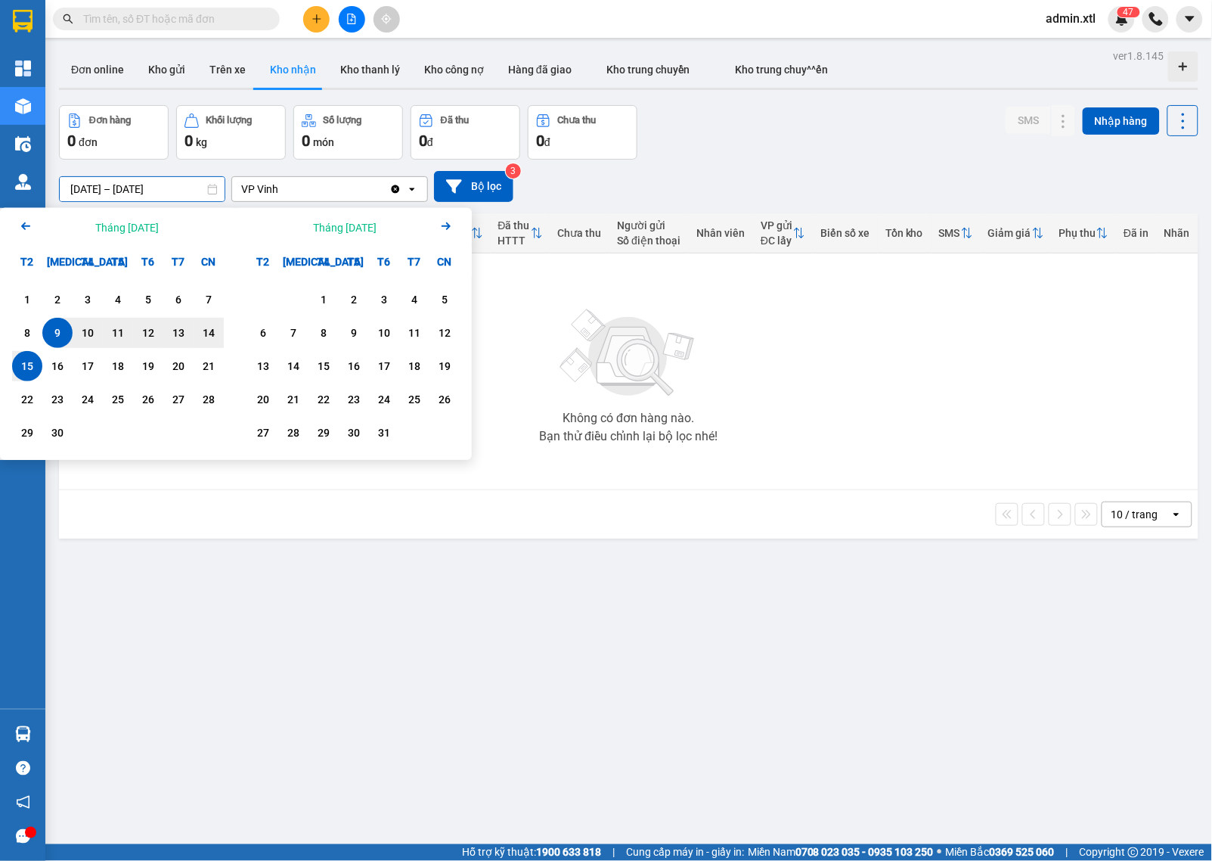
click at [34, 228] on icon "Arrow Left" at bounding box center [26, 226] width 18 height 18
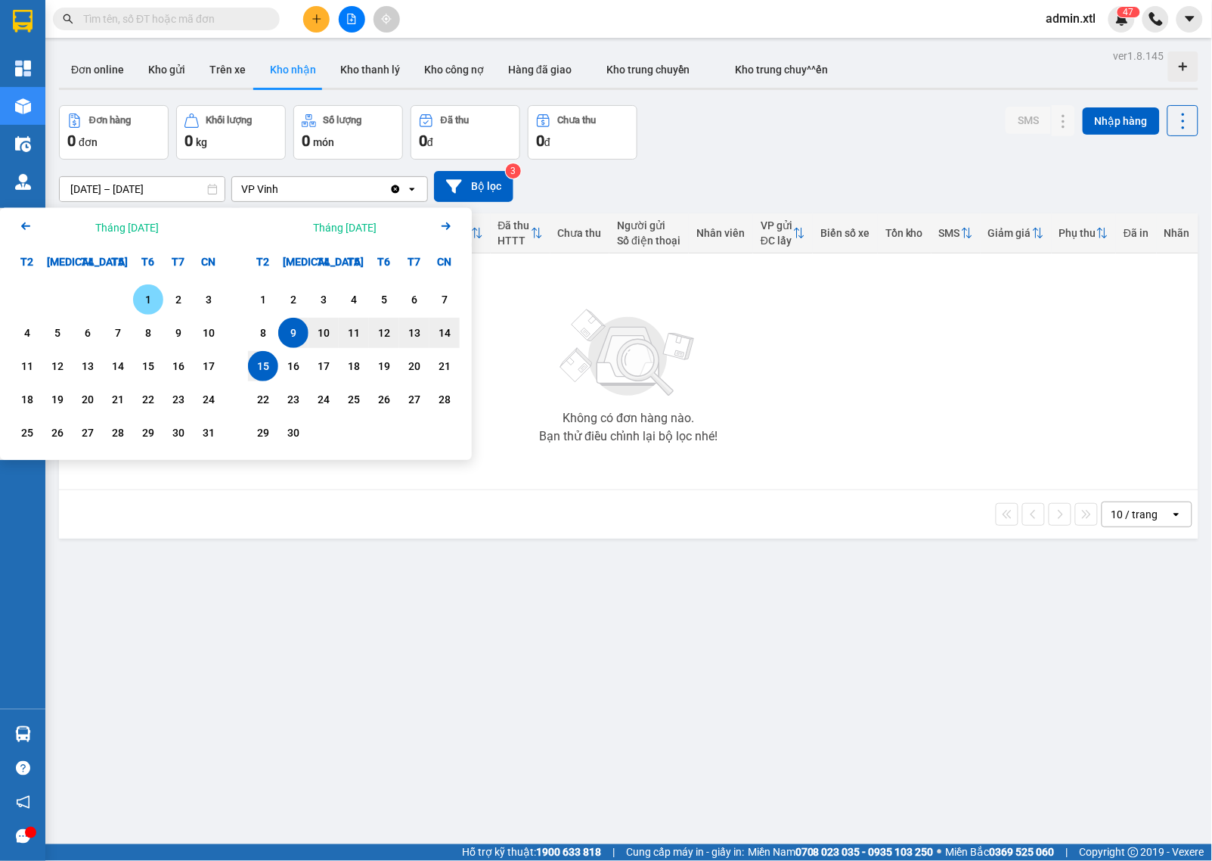
click at [34, 228] on icon "Arrow Left" at bounding box center [26, 226] width 18 height 18
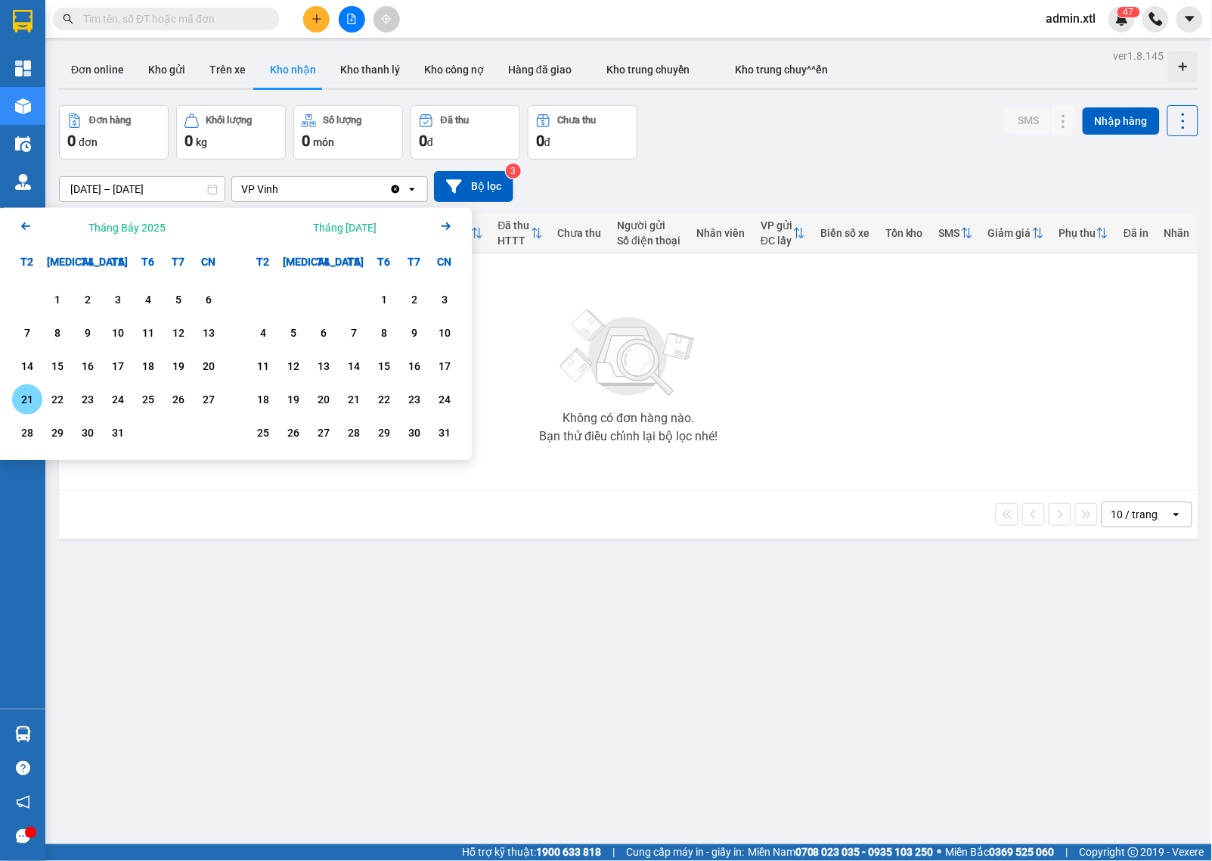
click at [25, 398] on div "21" at bounding box center [27, 399] width 21 height 18
click at [85, 401] on div "23" at bounding box center [87, 399] width 21 height 18
type input "[DATE] – [DATE]"
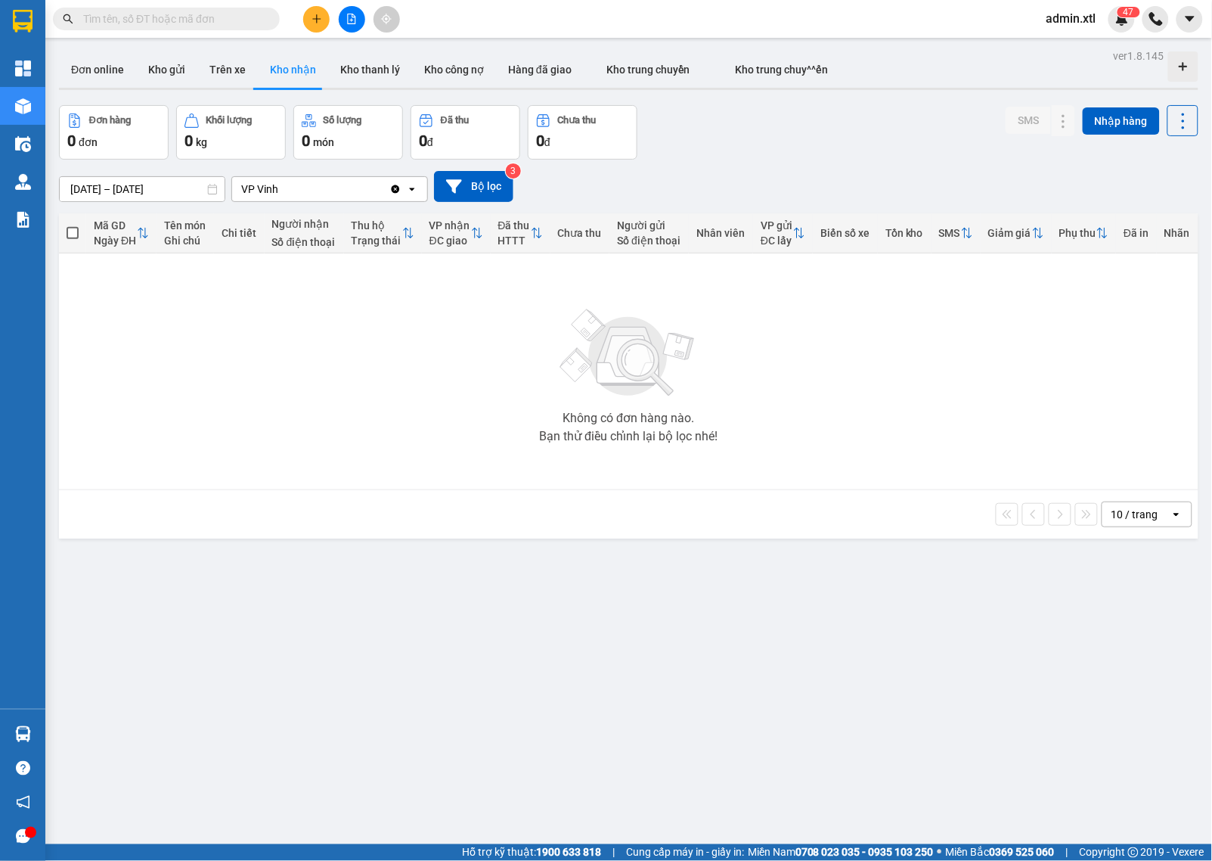
click at [392, 180] on div "Clear value open" at bounding box center [409, 189] width 38 height 24
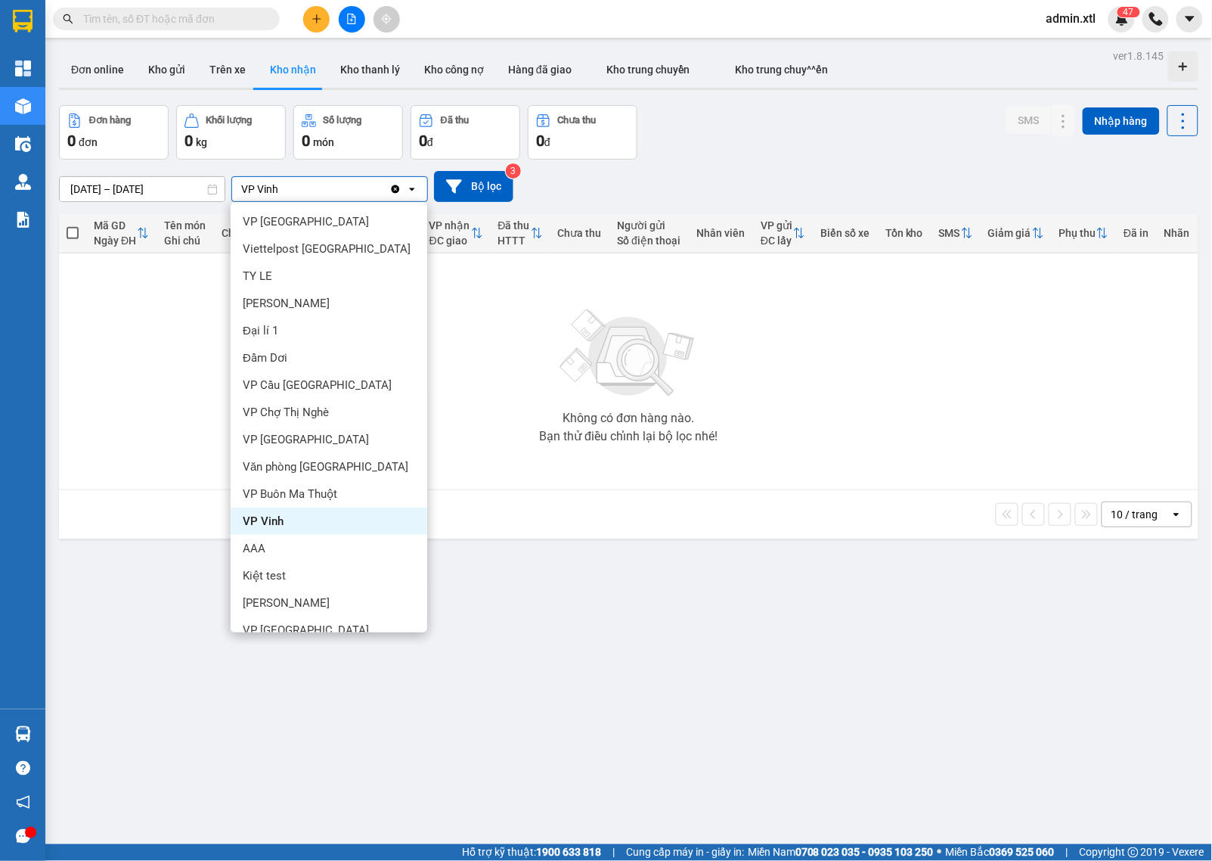
click at [395, 193] on icon "Clear value" at bounding box center [396, 189] width 8 height 8
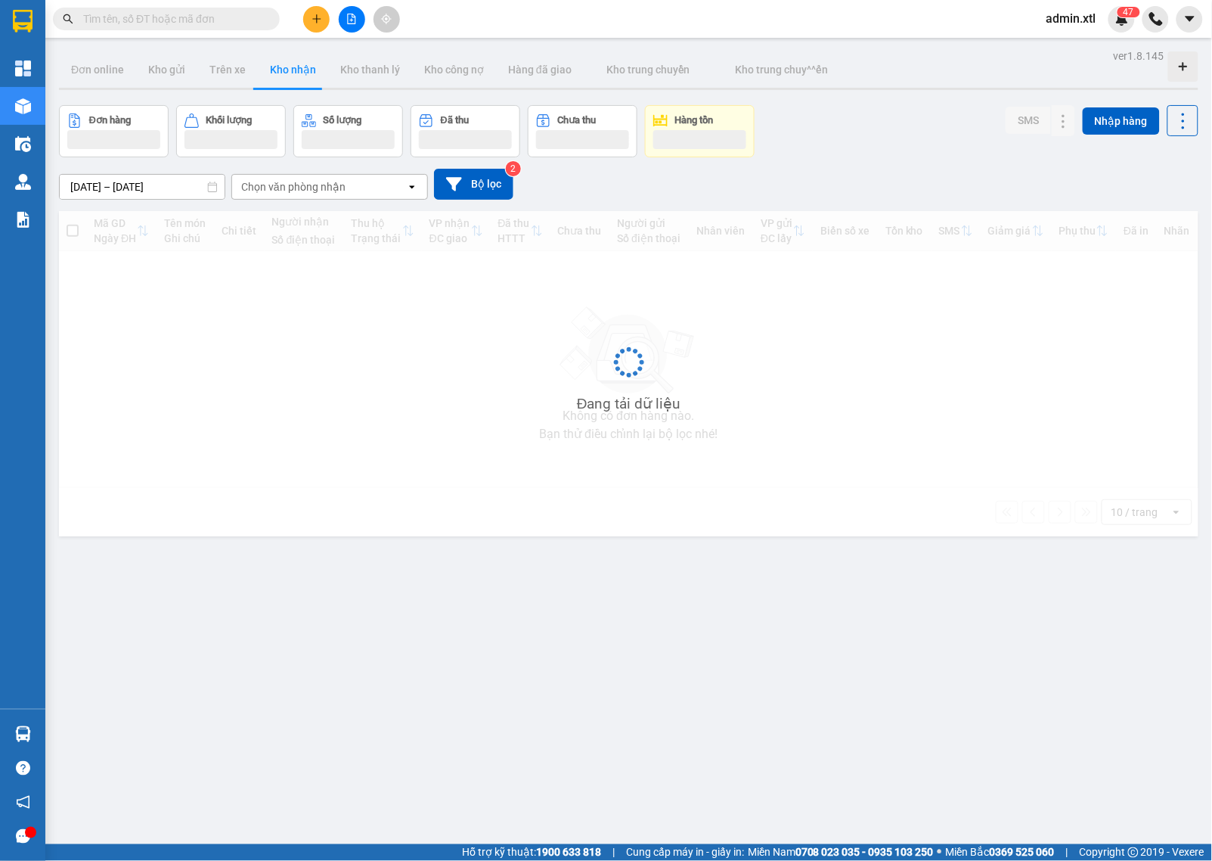
click at [622, 568] on div "ver 1.8.145 Đơn online Kho gửi Trên xe Kho nhận Kho thanh lý Kho công nợ Hàng đ…" at bounding box center [629, 475] width 1152 height 861
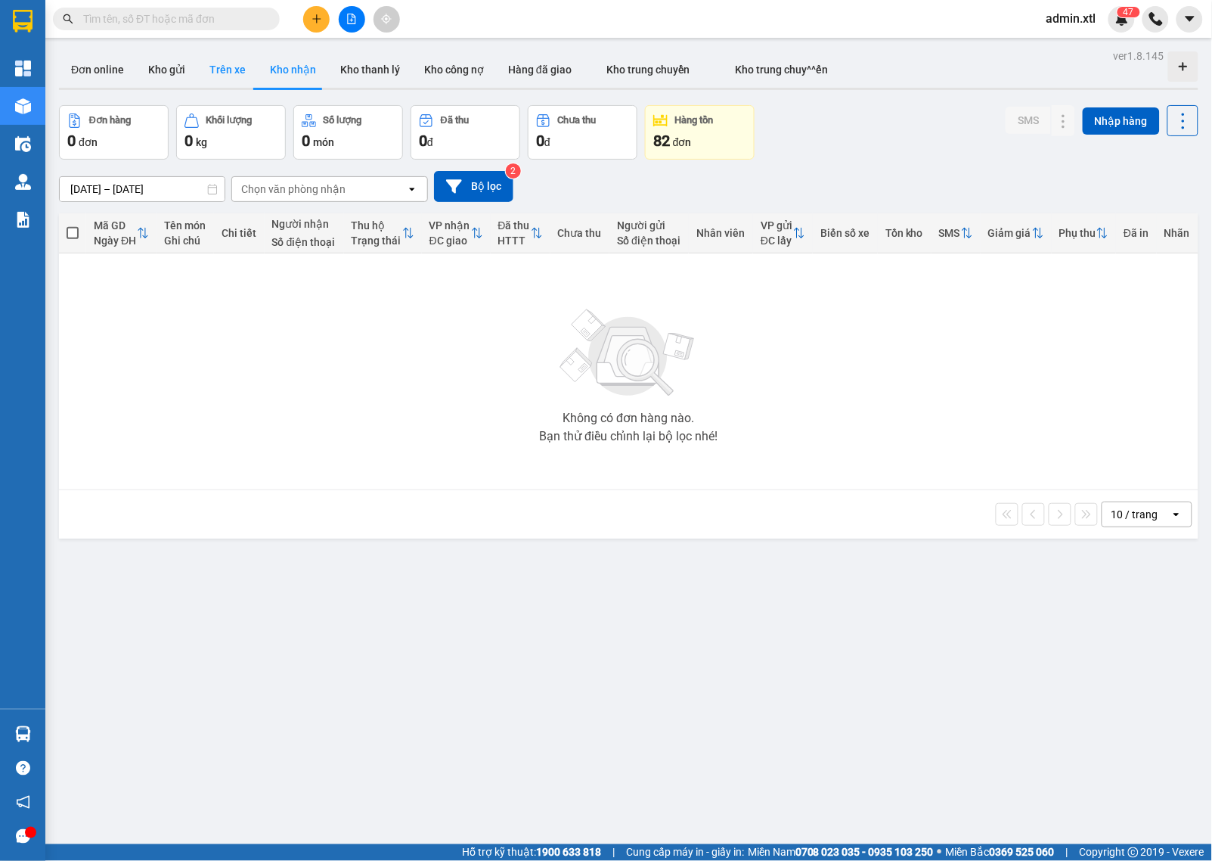
click at [225, 61] on button "Trên xe" at bounding box center [227, 69] width 61 height 36
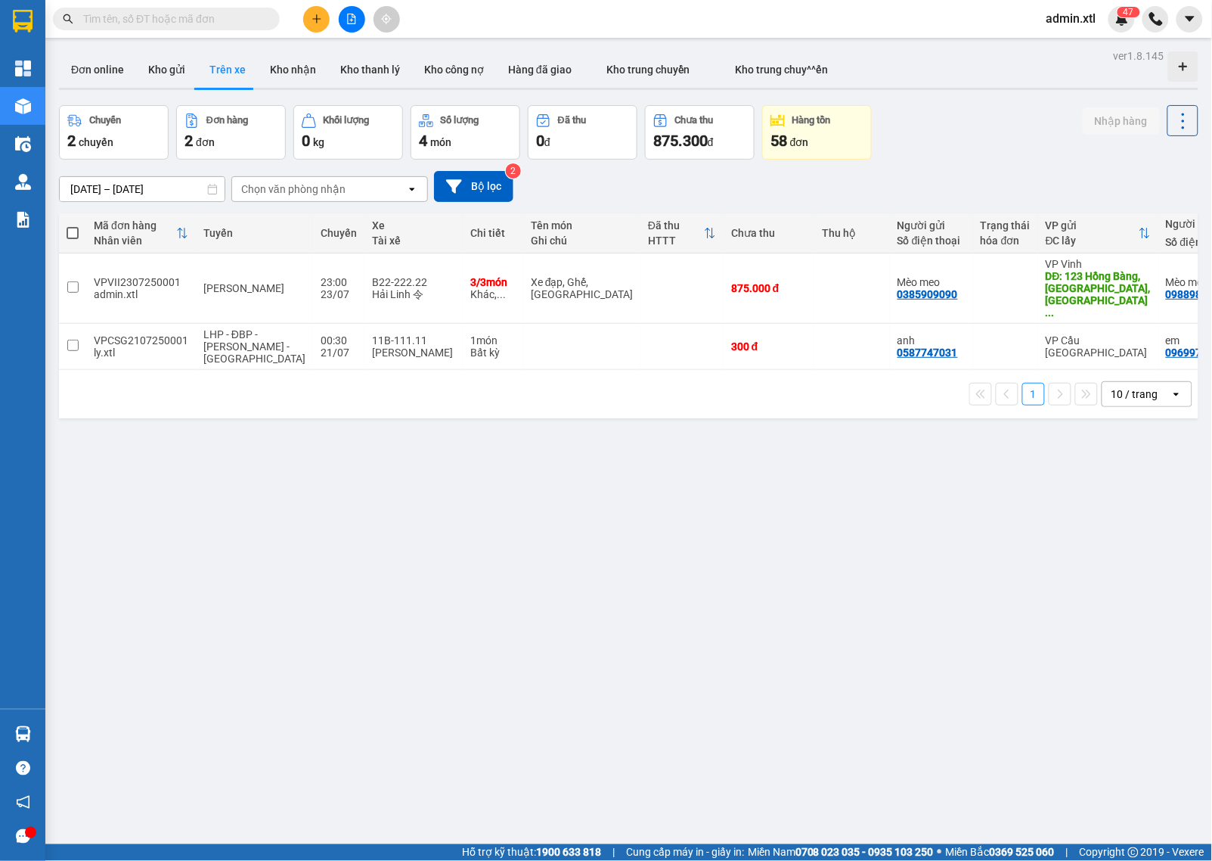
click at [166, 20] on input "text" at bounding box center [172, 19] width 179 height 17
paste input "VPCK2207250001"
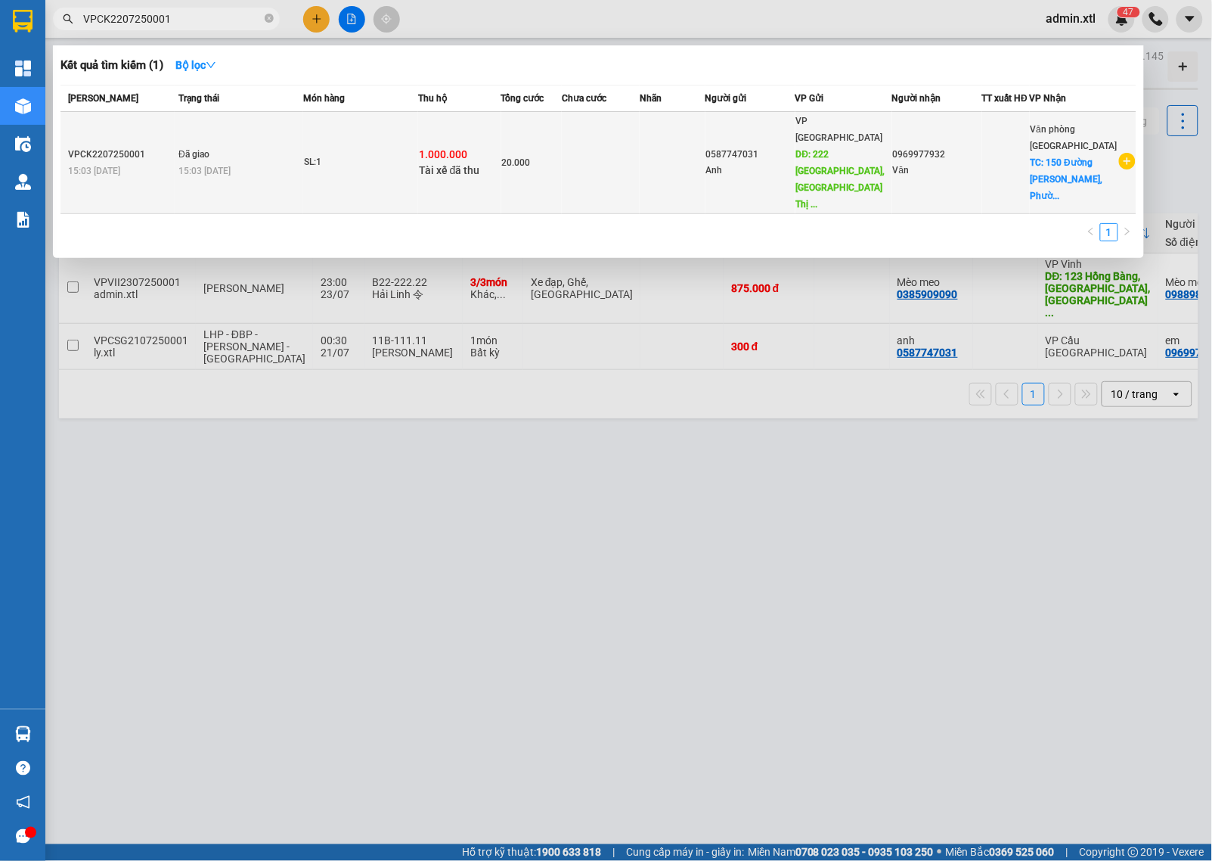
type input "VPCK2207250001"
click at [531, 157] on span "20.000" at bounding box center [516, 162] width 29 height 11
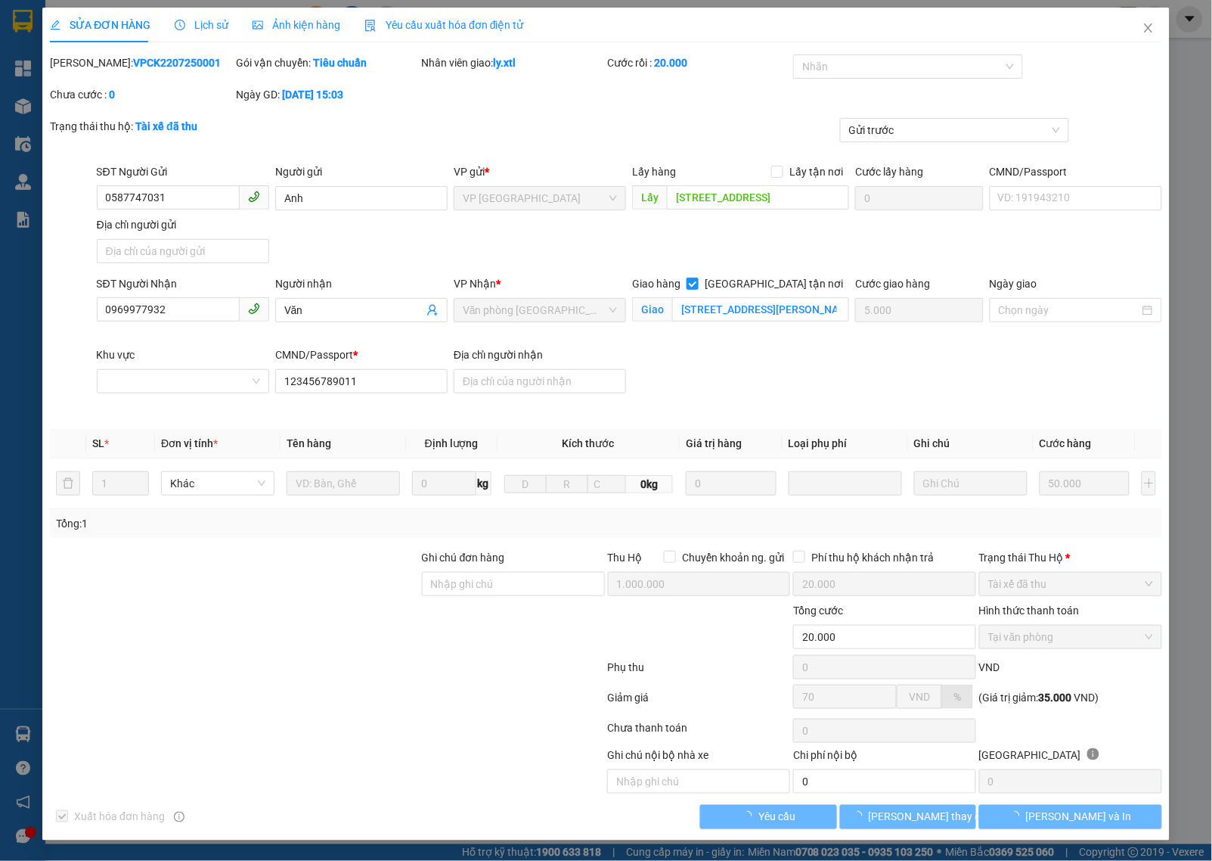
type input "0587747031"
type input "Anh"
type input "[STREET_ADDRESS]"
type input "0969977932"
type input "Văn"
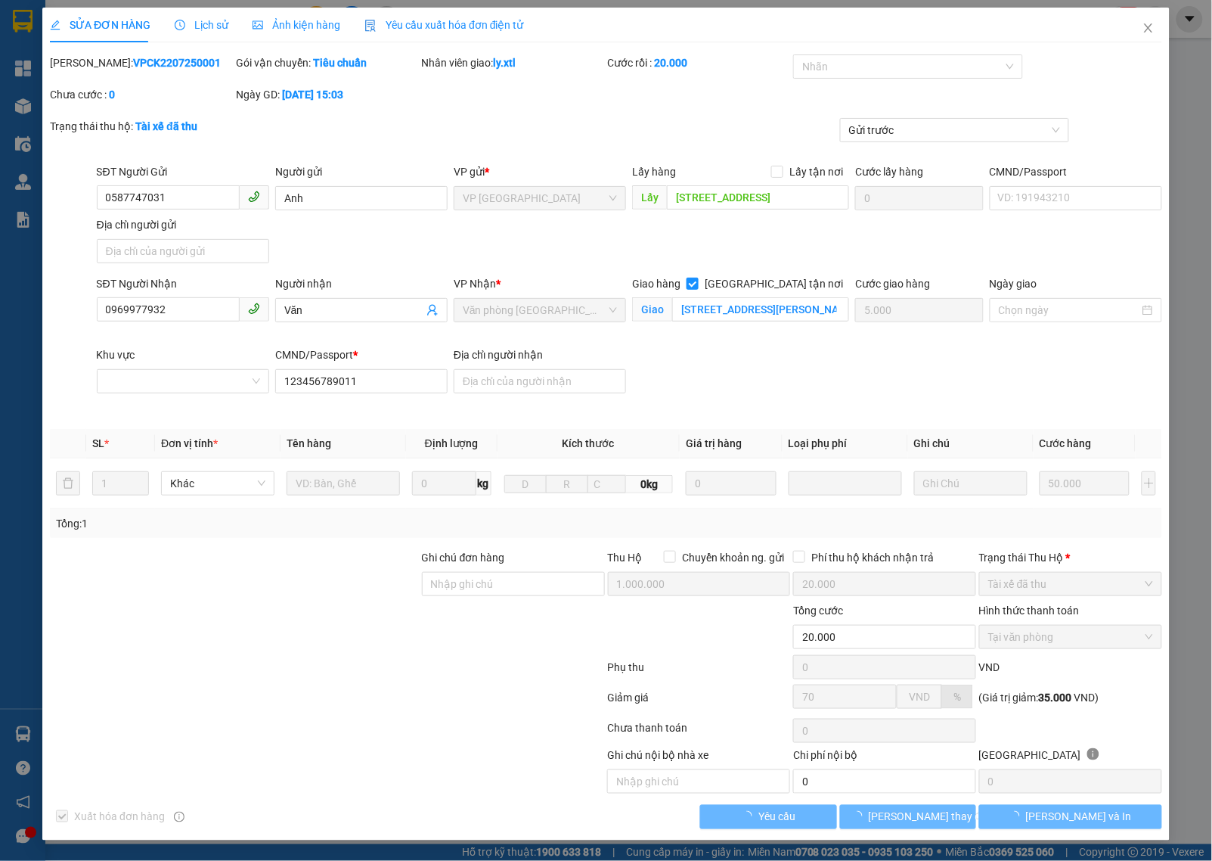
checkbox input "true"
type input "[STREET_ADDRESS][PERSON_NAME]"
type input "5.000"
type input "123456789011"
type input "1.000.000"
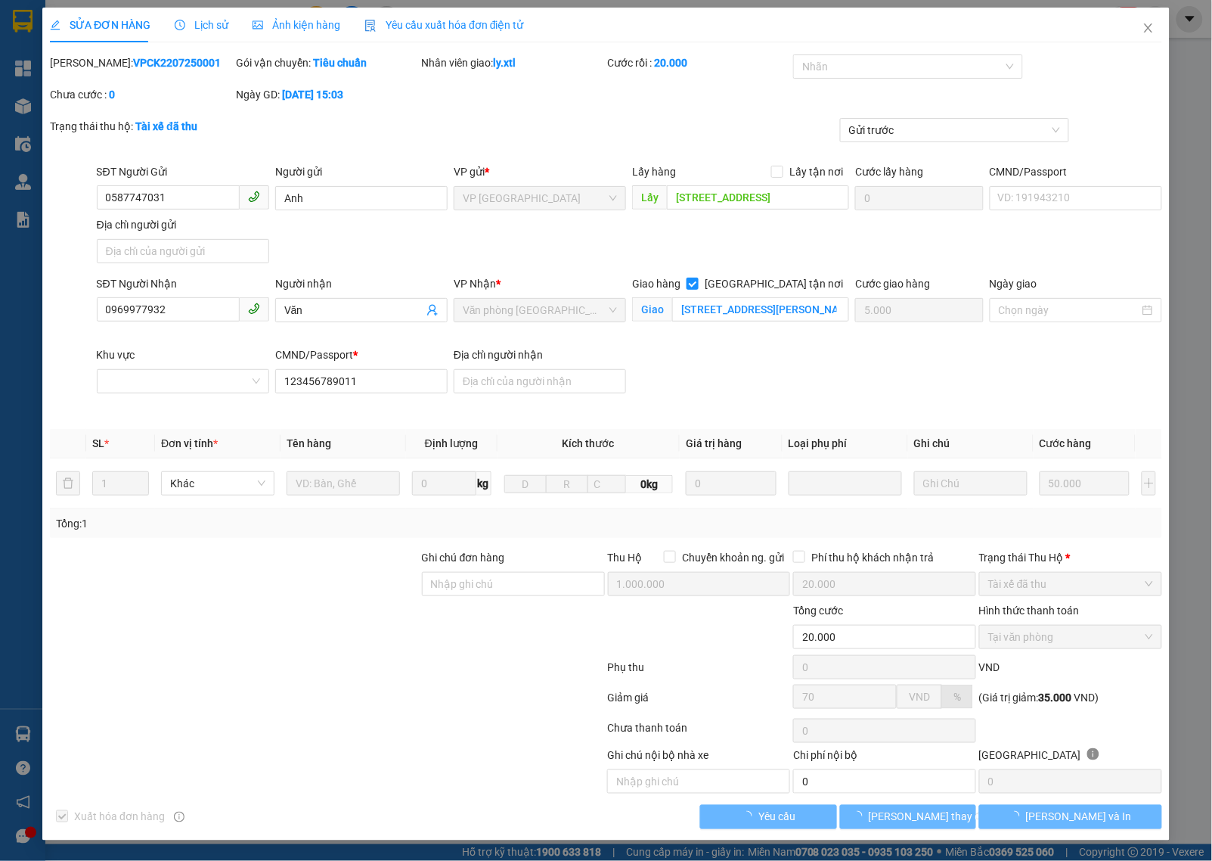
type input "20.000"
type input "70"
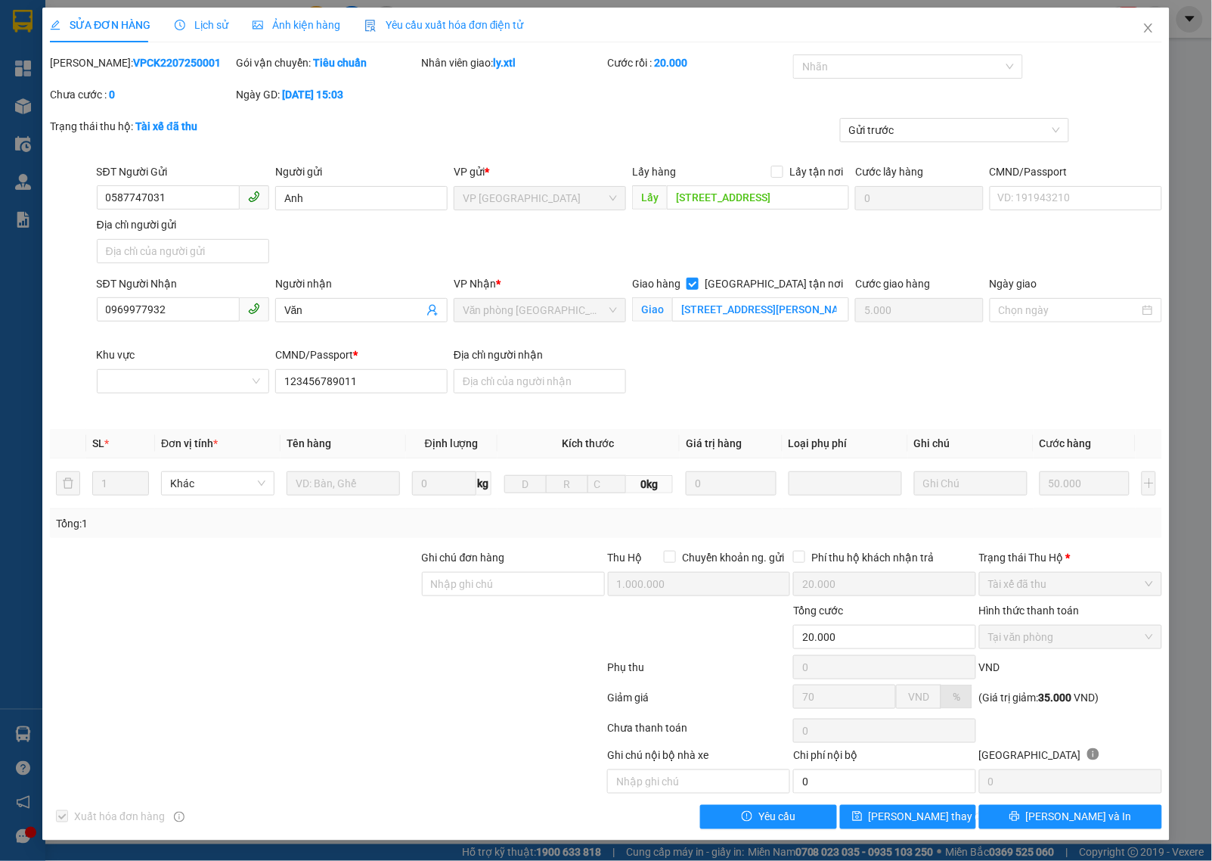
click at [441, 23] on span "Yêu cầu xuất hóa đơn điện tử" at bounding box center [445, 25] width 160 height 12
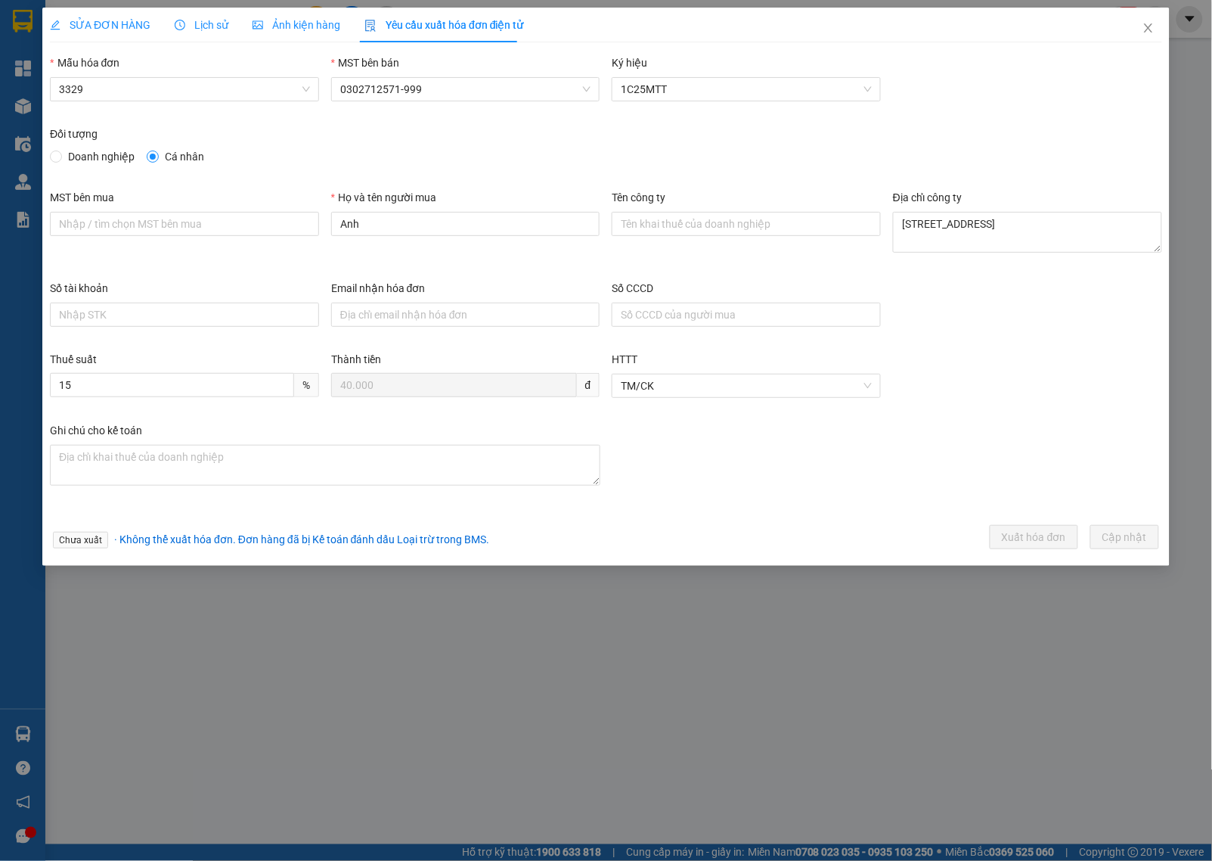
click at [182, 538] on span "· Không thể xuất hóa đơn. Đơn hàng đã bị Kế toán đánh dấu Loại trừ trong BMS." at bounding box center [301, 539] width 375 height 12
click at [475, 539] on span "· Không thể xuất hóa đơn. Đơn hàng đã bị Kế toán đánh dấu Loại trừ trong BMS." at bounding box center [301, 539] width 375 height 12
click at [548, 515] on form "Mẫu hóa đơn 3329 MST bên bán 0302712571-999 Ký hiệu 1C25MTT Đối tượng Doanh ngh…" at bounding box center [606, 304] width 1113 height 500
